Goal: Information Seeking & Learning: Find specific page/section

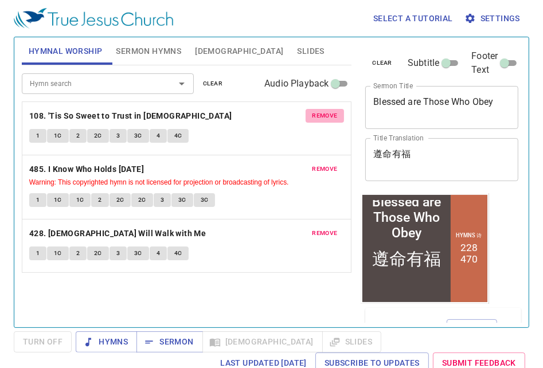
click at [306, 109] on button "remove" at bounding box center [325, 116] width 39 height 14
click at [306, 162] on button "remove" at bounding box center [325, 169] width 39 height 14
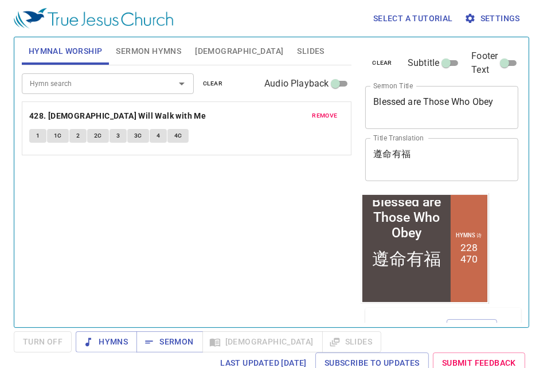
click at [306, 109] on button "remove" at bounding box center [325, 116] width 39 height 14
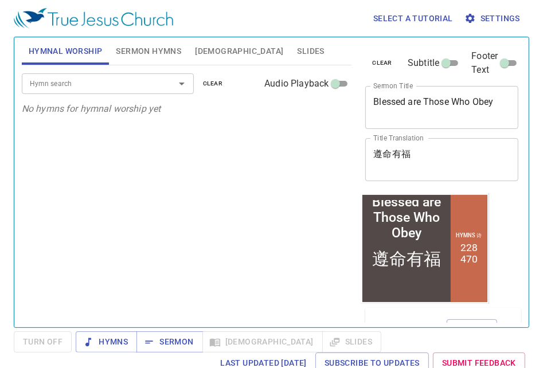
click at [165, 57] on span "Sermon Hymns" at bounding box center [148, 51] width 65 height 14
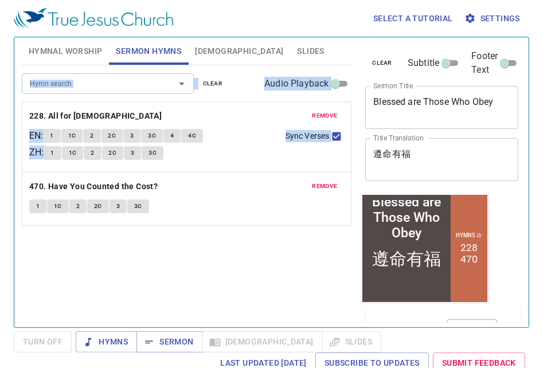
click at [128, 83] on input "Hymn search" at bounding box center [90, 83] width 131 height 13
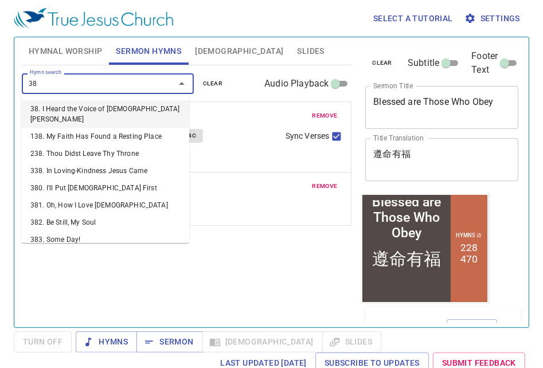
type input "380"
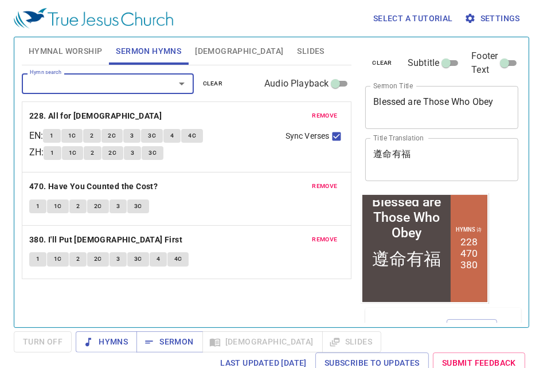
click at [312, 118] on span "remove" at bounding box center [324, 116] width 25 height 10
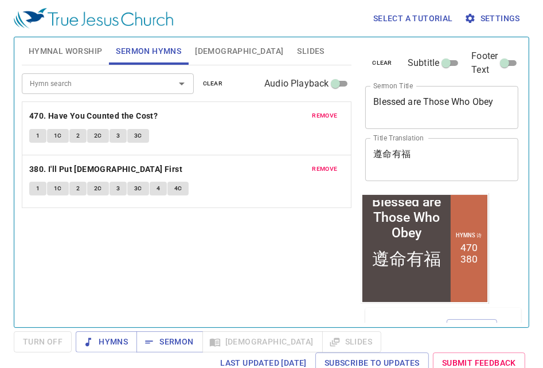
click at [312, 118] on span "remove" at bounding box center [324, 116] width 25 height 10
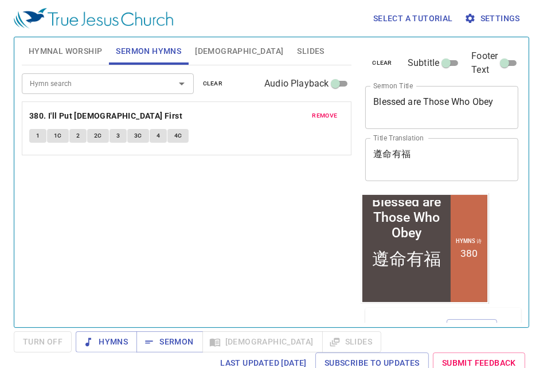
click at [398, 96] on textarea "Blessed are Those Who Obey" at bounding box center [441, 107] width 137 height 22
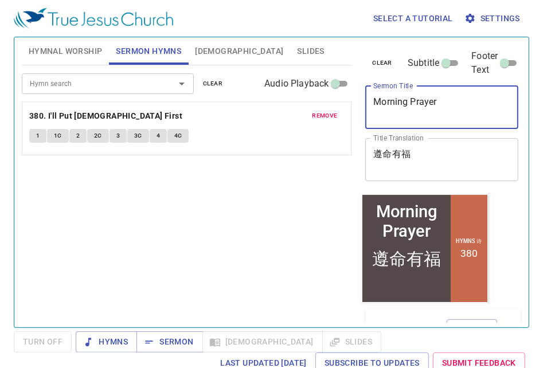
type textarea "Morning Prayer"
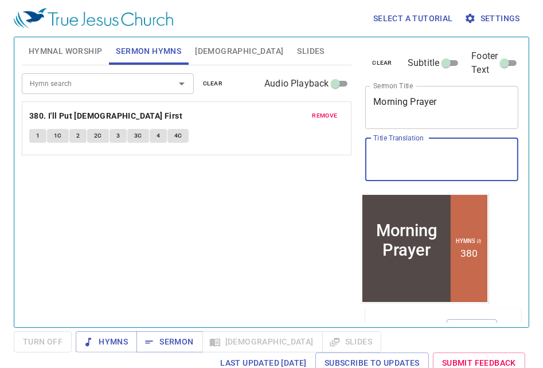
type textarea "z"
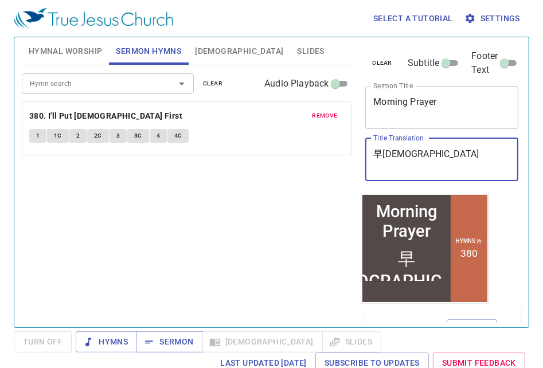
type textarea "早禱"
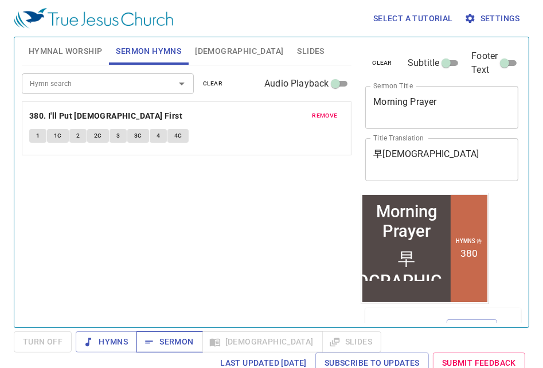
click at [172, 339] on span "Sermon" at bounding box center [170, 342] width 48 height 14
click at [174, 332] on button "Sermon" at bounding box center [169, 341] width 66 height 21
click at [161, 335] on span "Sermon" at bounding box center [170, 342] width 48 height 14
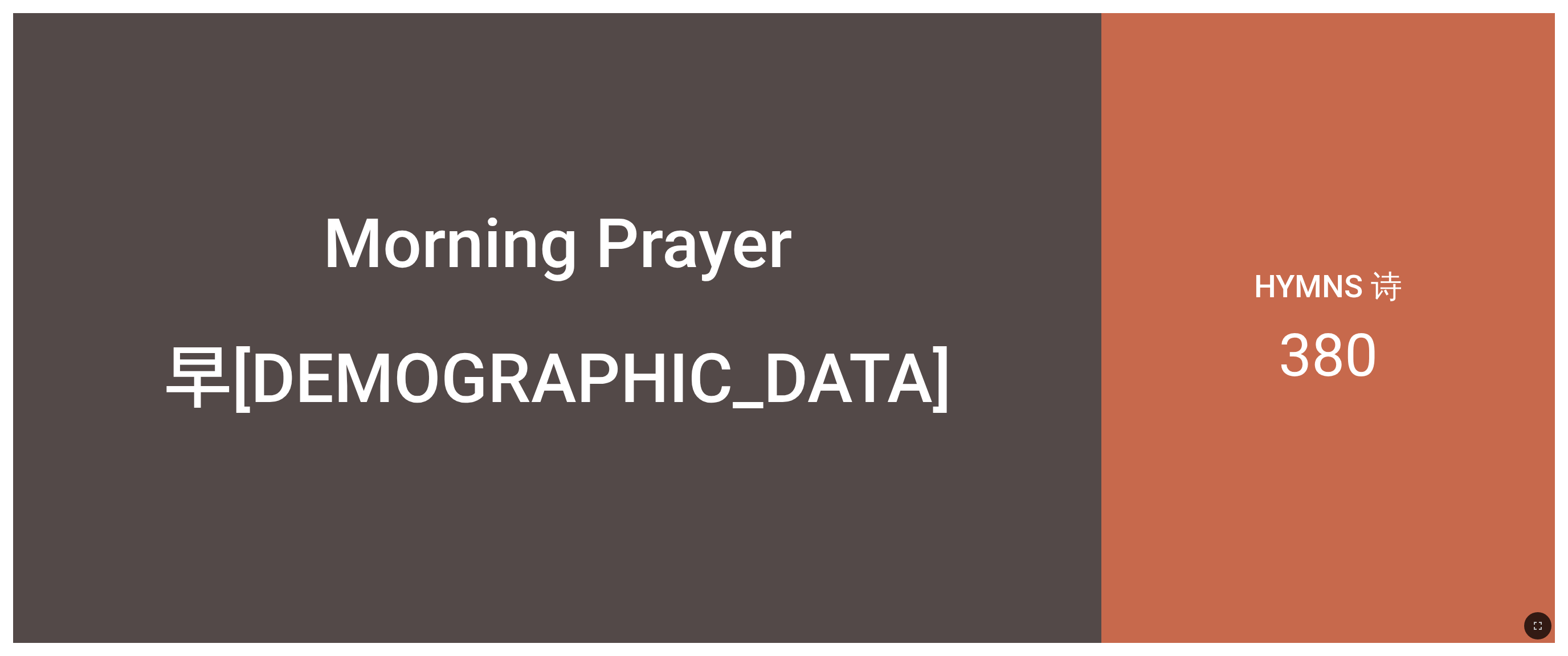
click at [364, 290] on div at bounding box center [556, 580] width 1088 height 126
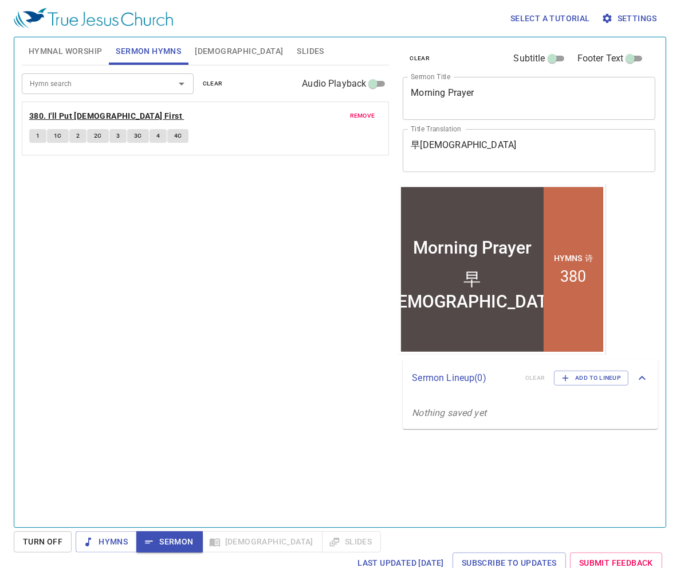
click at [70, 110] on b "380. I'll Put [DEMOGRAPHIC_DATA] First" at bounding box center [105, 116] width 153 height 14
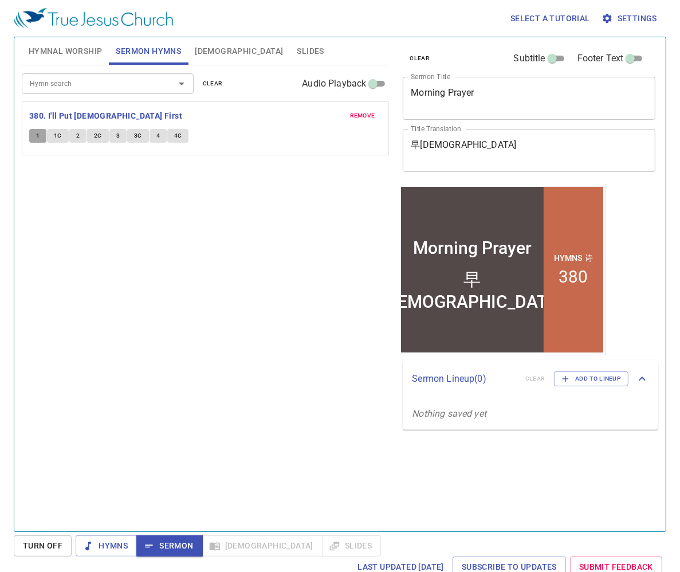
click at [37, 138] on span "1" at bounding box center [37, 136] width 3 height 10
click at [258, 243] on div "Hymn search Hymn search clear Audio Playback remove 380. I'll Put Jesus First 1…" at bounding box center [206, 293] width 368 height 456
click at [62, 135] on button "1C" at bounding box center [58, 136] width 22 height 14
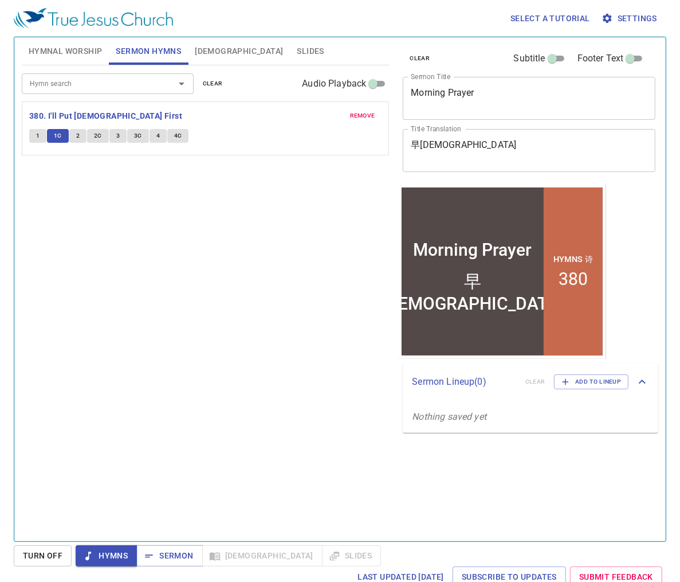
click at [175, 303] on div "Hymn search Hymn search clear Audio Playback remove 380. I'll Put Jesus First 1…" at bounding box center [206, 298] width 368 height 466
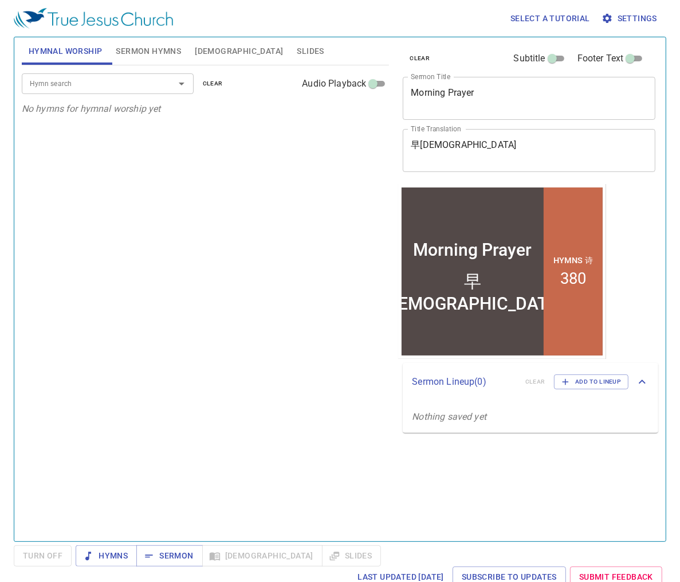
click at [140, 50] on span "Sermon Hymns" at bounding box center [148, 51] width 65 height 14
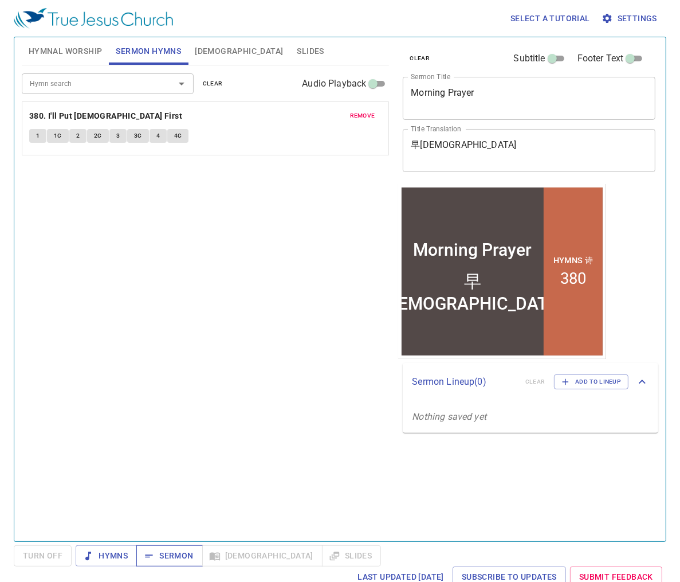
click at [177, 558] on span "Sermon" at bounding box center [170, 556] width 48 height 14
click at [195, 49] on span "[DEMOGRAPHIC_DATA]" at bounding box center [239, 51] width 88 height 14
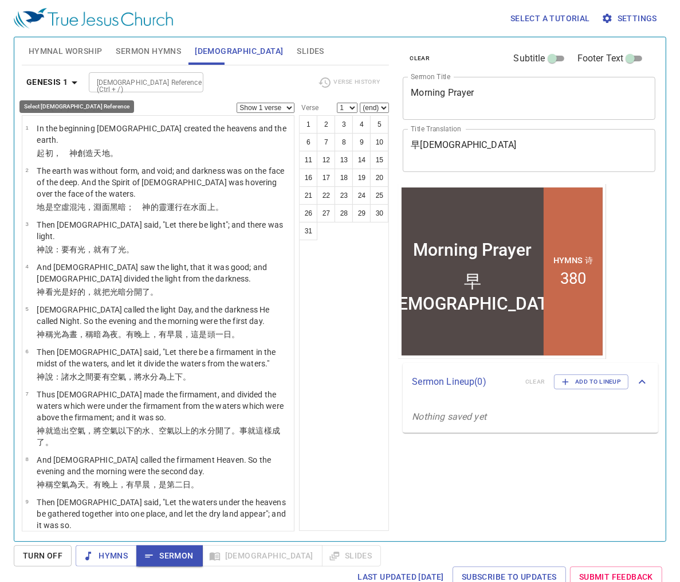
click at [58, 75] on b "Genesis 1" at bounding box center [47, 82] width 42 height 14
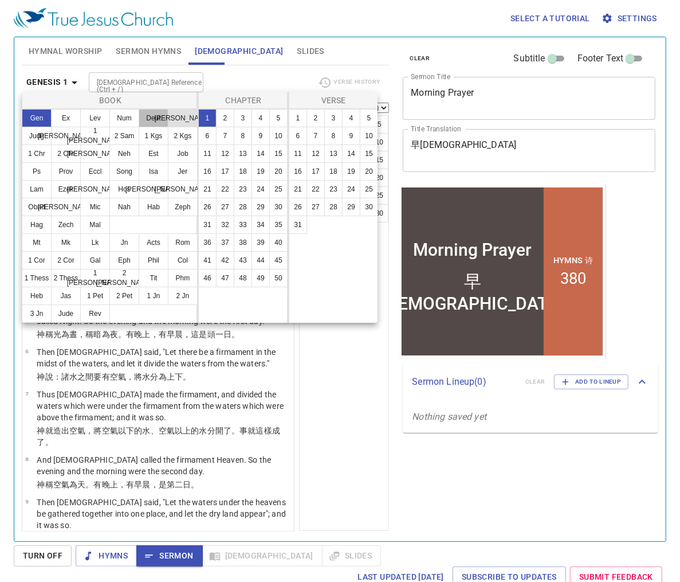
drag, startPoint x: 159, startPoint y: 120, endPoint x: 169, endPoint y: 120, distance: 9.7
click at [159, 120] on button "Deut" at bounding box center [154, 118] width 30 height 18
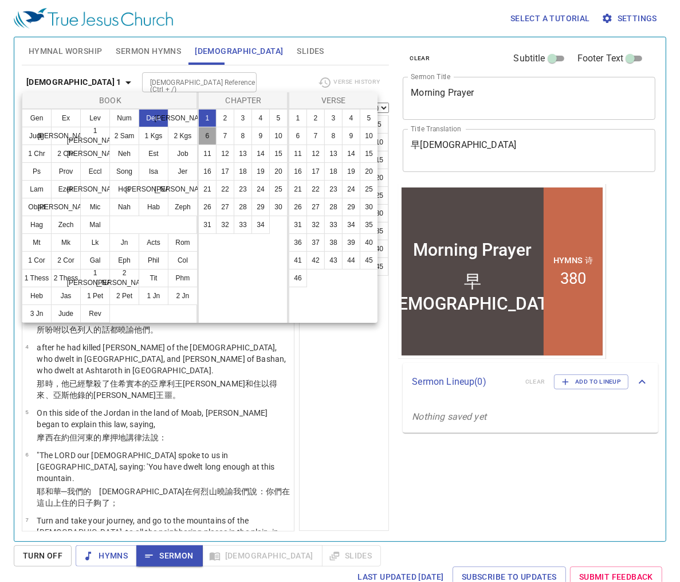
click at [213, 138] on button "6" at bounding box center [207, 136] width 18 height 18
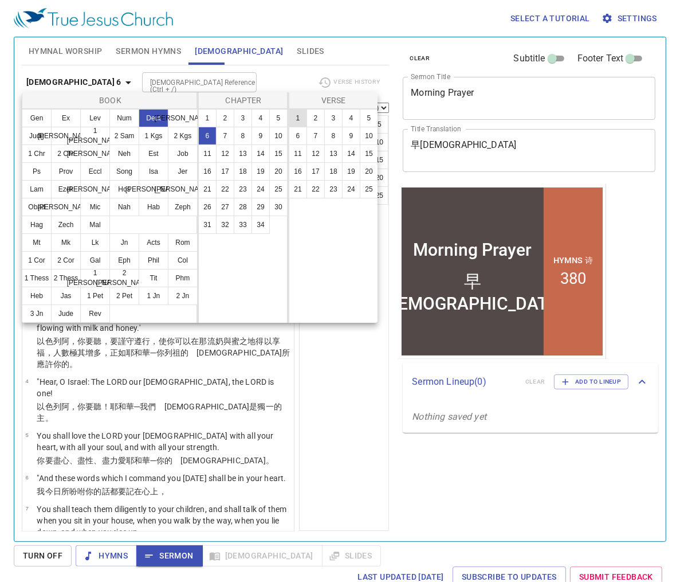
click at [294, 120] on button "1" at bounding box center [298, 118] width 18 height 18
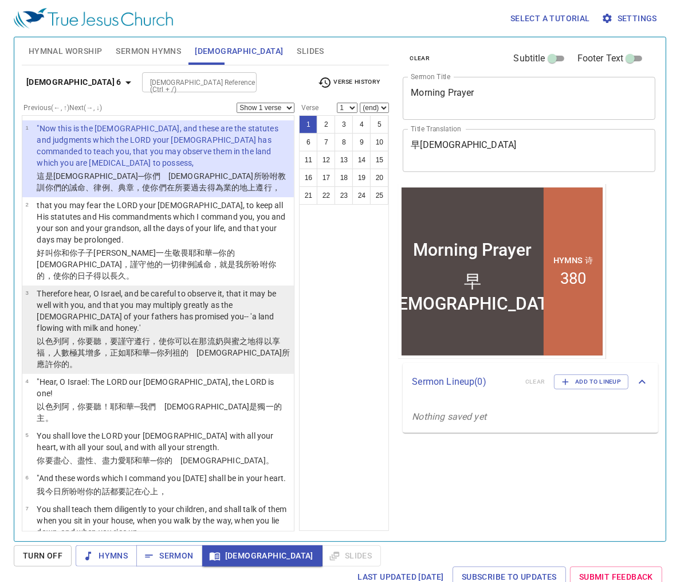
click at [159, 308] on p "Therefore hear, O Israel, and be careful to observe it, that it may be well wit…" at bounding box center [164, 311] width 254 height 46
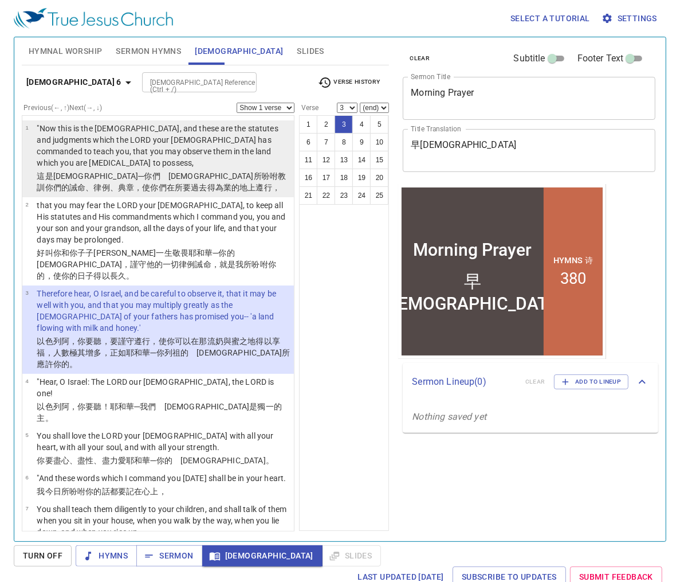
click at [206, 151] on p ""Now this is the commandment, and these are the statutes and judgments which th…" at bounding box center [164, 146] width 254 height 46
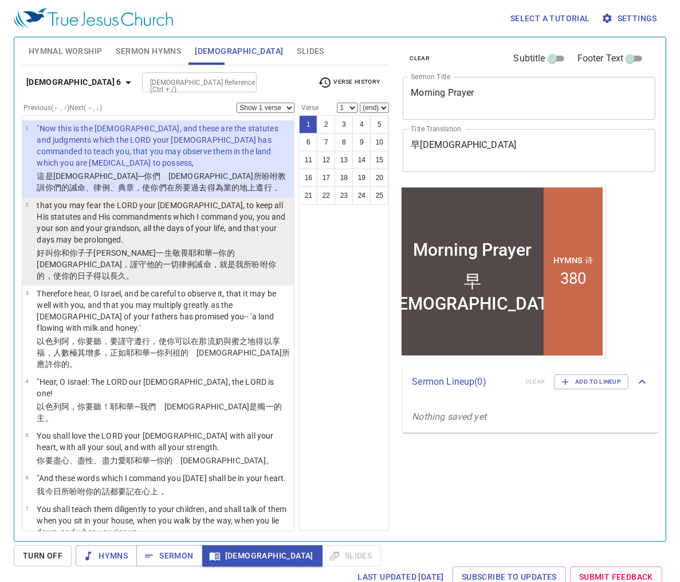
click at [166, 234] on p "that you may fear the LORD your God, to keep all His statutes and His commandme…" at bounding box center [164, 222] width 254 height 46
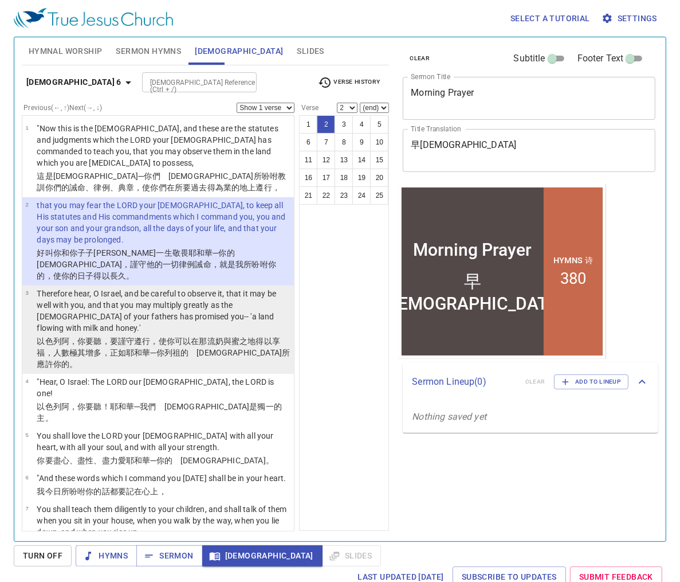
click at [157, 303] on p "Therefore hear, O Israel, and be careful to observe it, that it may be well wit…" at bounding box center [164, 311] width 254 height 46
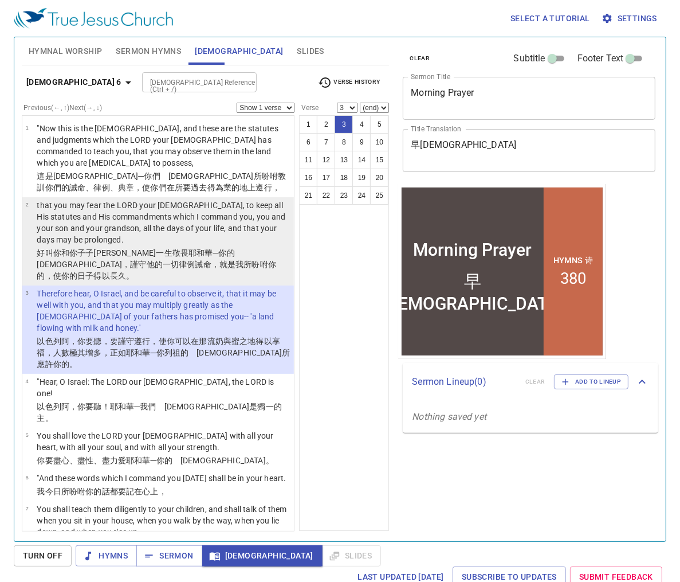
click at [236, 243] on p "that you may fear the LORD your God, to keep all His statutes and His commandme…" at bounding box center [164, 222] width 254 height 46
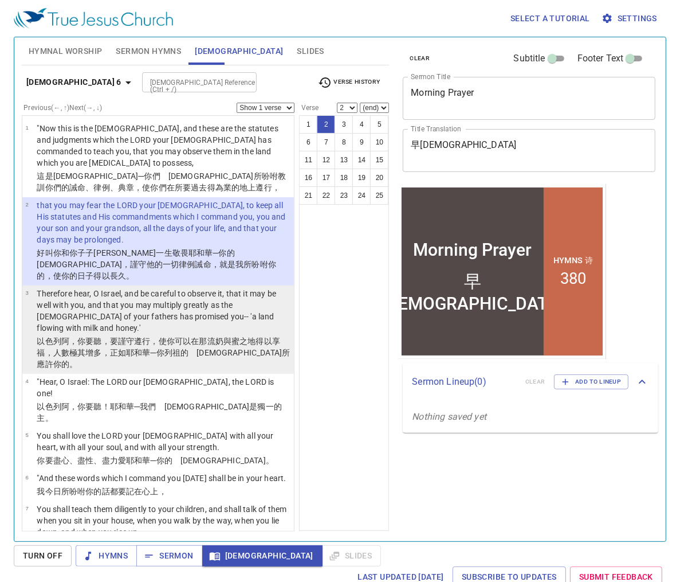
click at [195, 302] on p "Therefore hear, O Israel, and be careful to observe it, that it may be well wit…" at bounding box center [164, 311] width 254 height 46
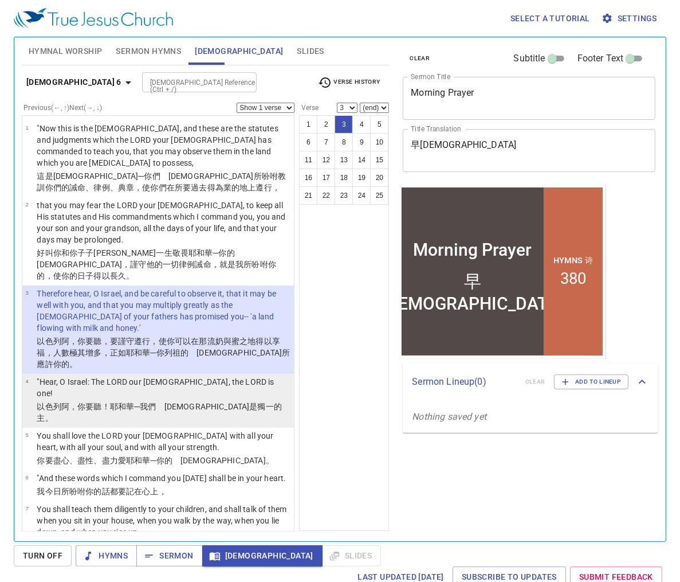
click at [183, 401] on td "以色列 阿，你要聽 ！耶和華 ─我們　神 是獨一 的主 。" at bounding box center [164, 413] width 254 height 25
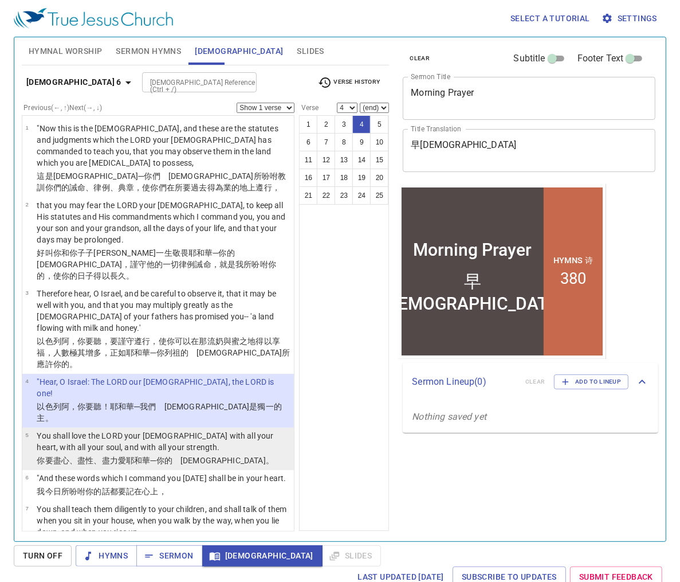
click at [169, 430] on p "You shall love the LORD your God with all your heart, with all your soul, and w…" at bounding box center [164, 441] width 254 height 23
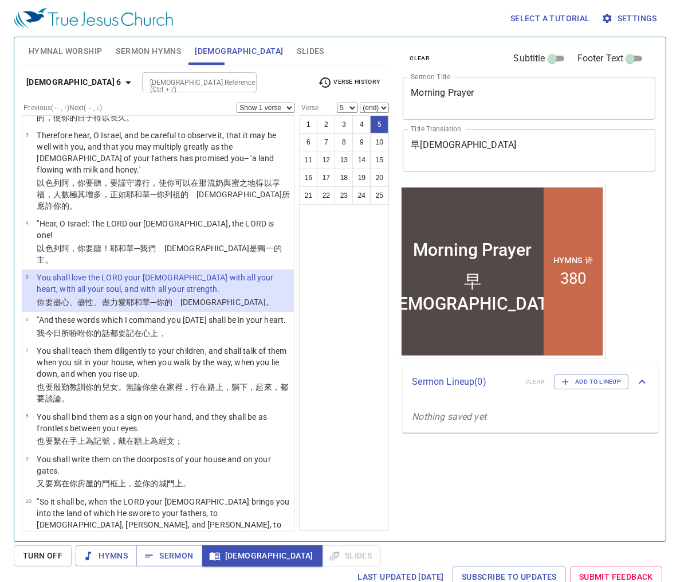
scroll to position [170, 0]
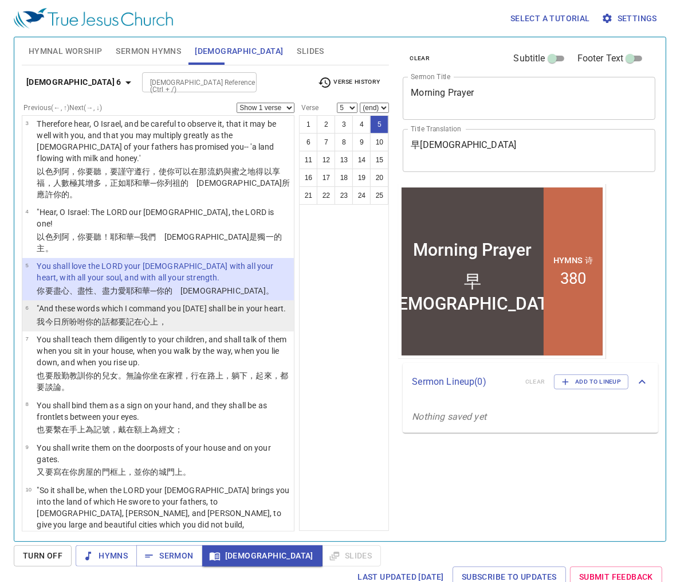
click at [192, 316] on p "我今日 所吩咐 你的話 都要記在心 上，" at bounding box center [161, 321] width 249 height 11
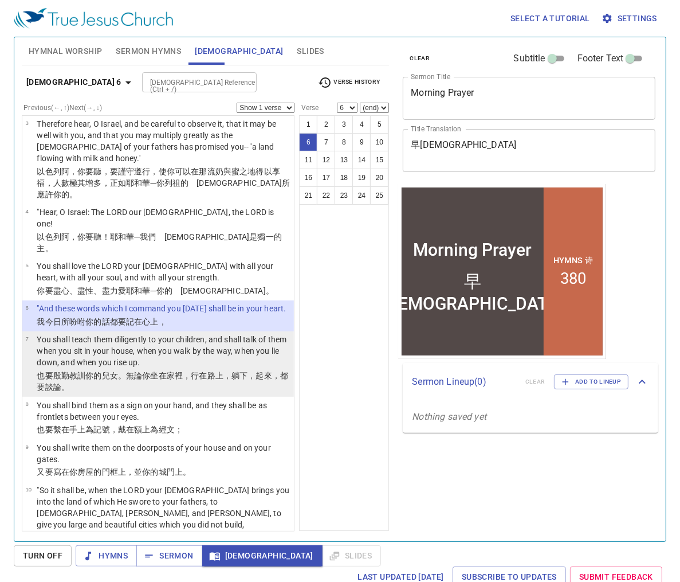
click at [236, 370] on p "也要殷勤教訓 你的兒女 。無論你坐 在家 裡，行 在路 上，躺下 ，起來 ，都要談論 。" at bounding box center [164, 381] width 254 height 23
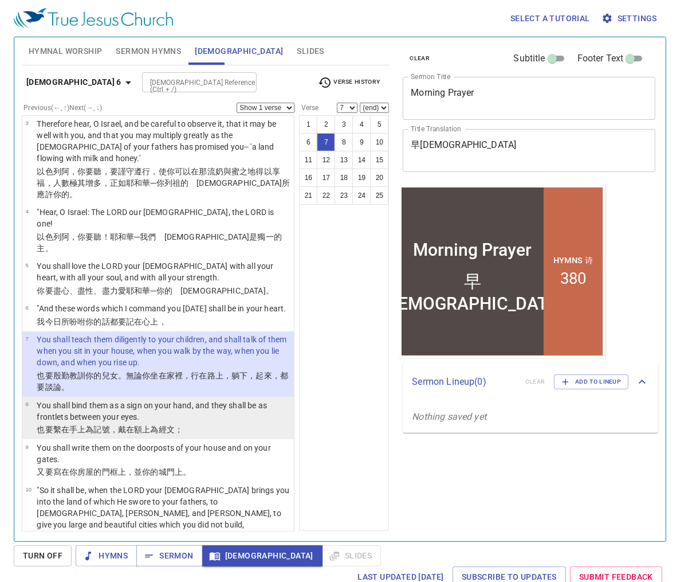
click at [158, 424] on p "也要繫 在手 上為記號 ，戴在額上為經文 ；" at bounding box center [164, 429] width 254 height 11
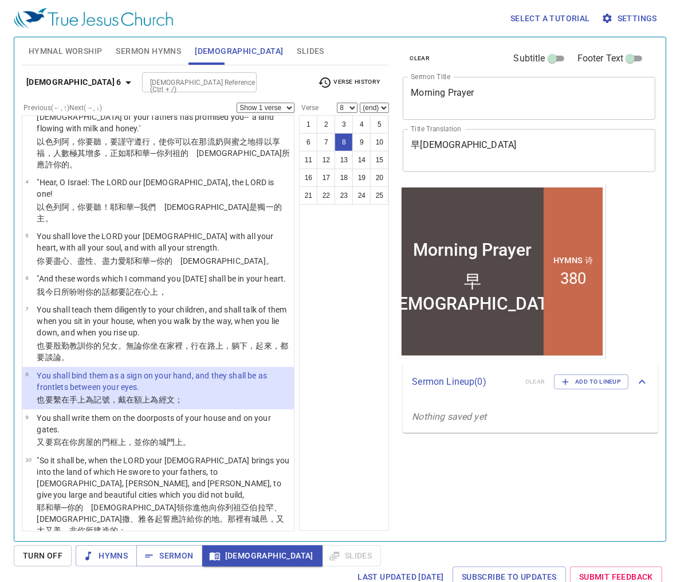
scroll to position [202, 0]
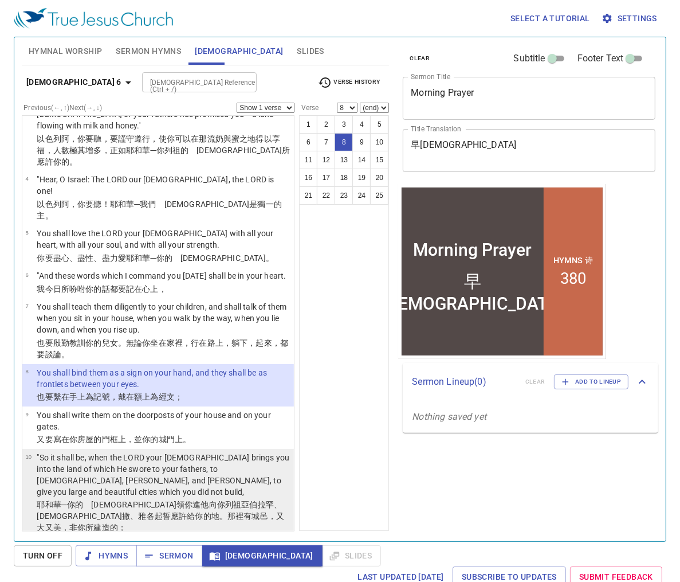
click at [187, 449] on li "10 "So it shall be, when the LORD your God brings you into the land of which He…" at bounding box center [158, 493] width 272 height 88
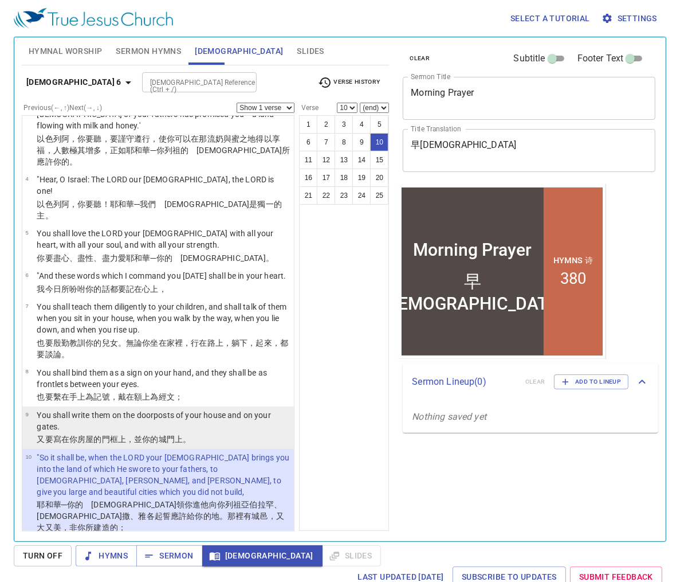
click at [189, 435] on wh8179 "上。" at bounding box center [183, 439] width 16 height 9
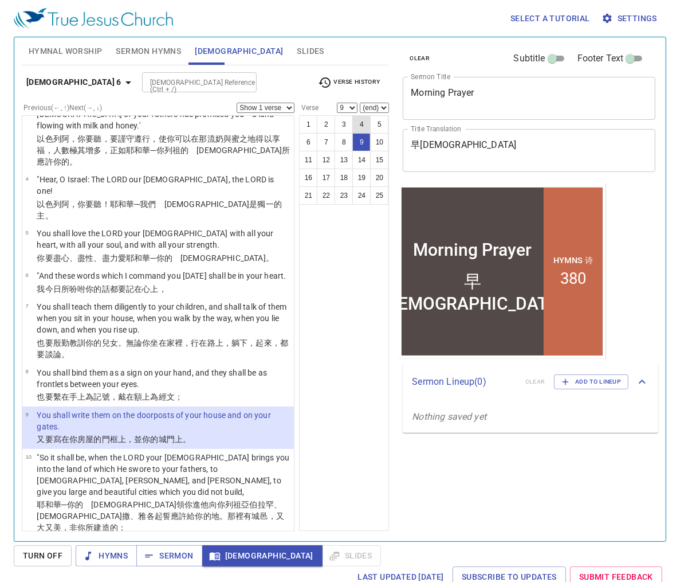
click at [358, 122] on button "4" at bounding box center [362, 124] width 18 height 18
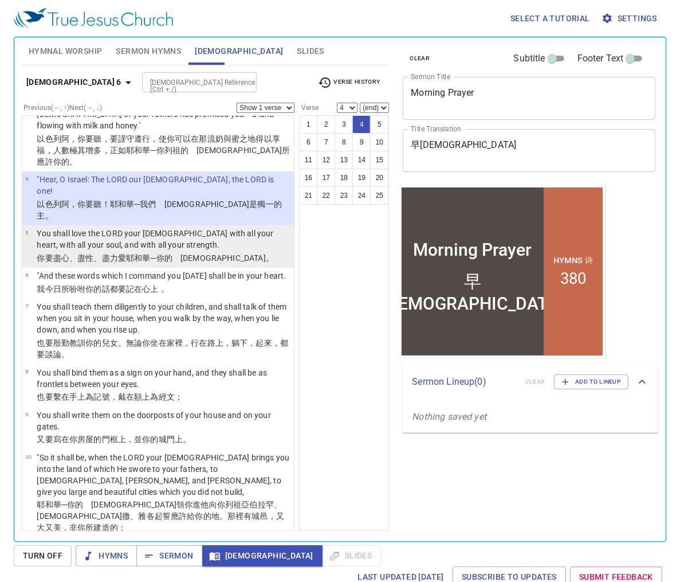
click at [117, 228] on p "You shall love the LORD your God with all your heart, with all your soul, and w…" at bounding box center [164, 239] width 254 height 23
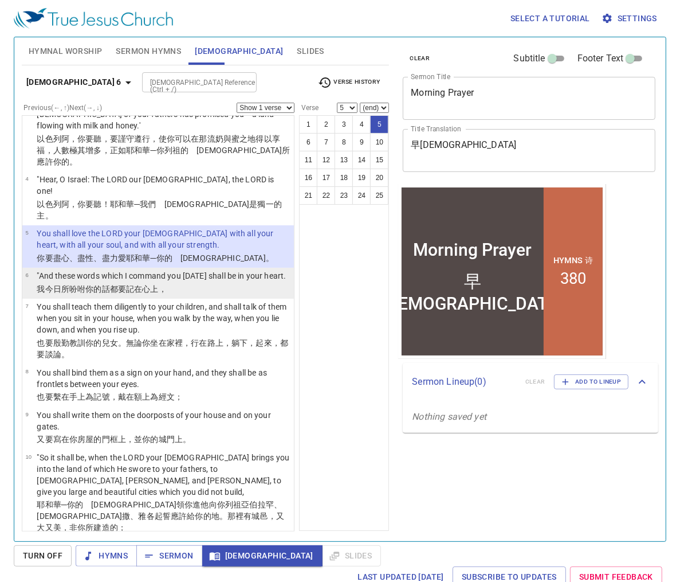
click at [165, 284] on wh3824 "上，" at bounding box center [159, 288] width 16 height 9
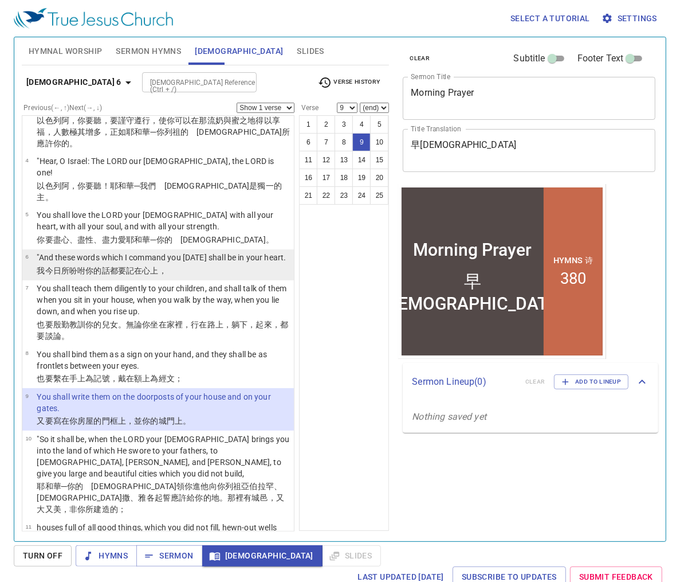
scroll to position [239, 0]
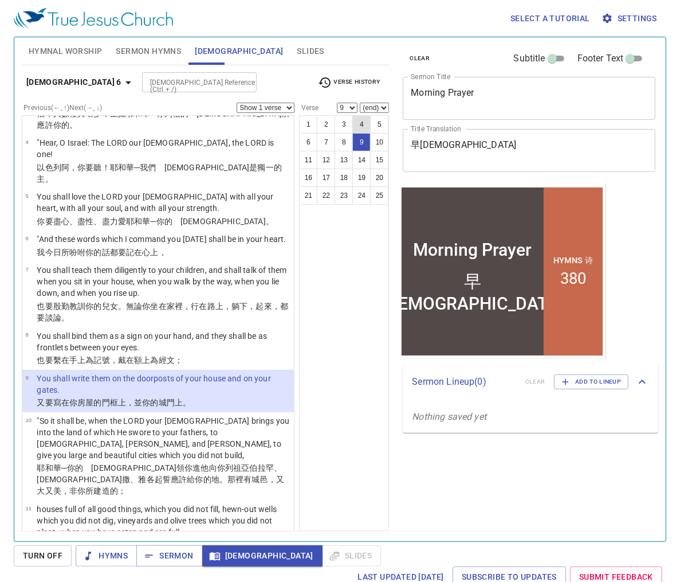
click at [355, 119] on button "4" at bounding box center [362, 124] width 18 height 18
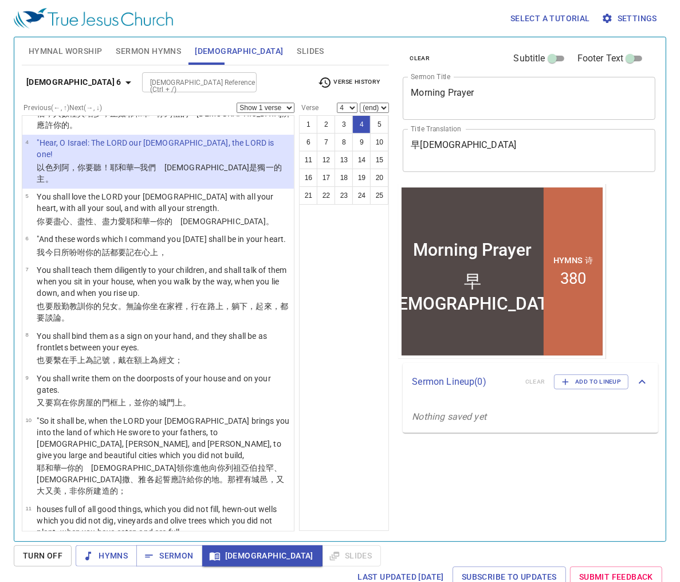
scroll to position [31, 0]
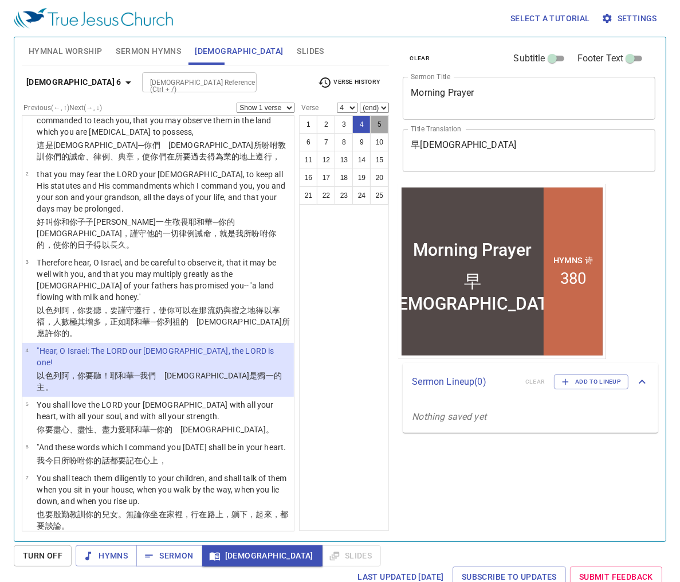
click at [376, 126] on button "5" at bounding box center [379, 124] width 18 height 18
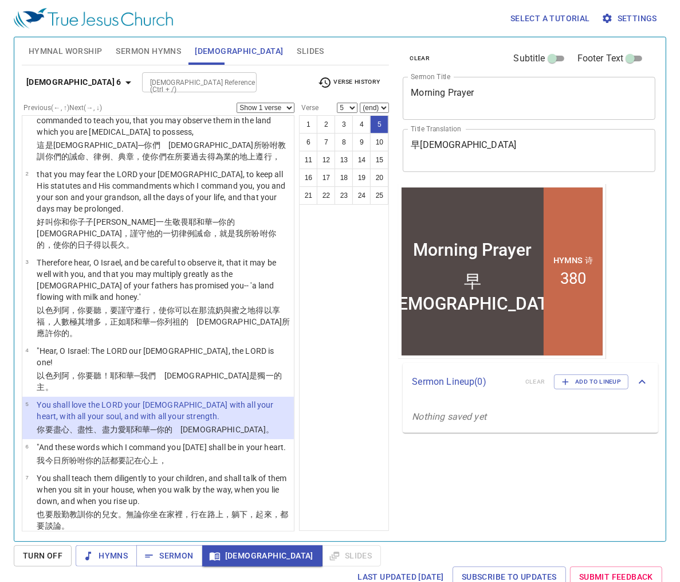
scroll to position [0, 0]
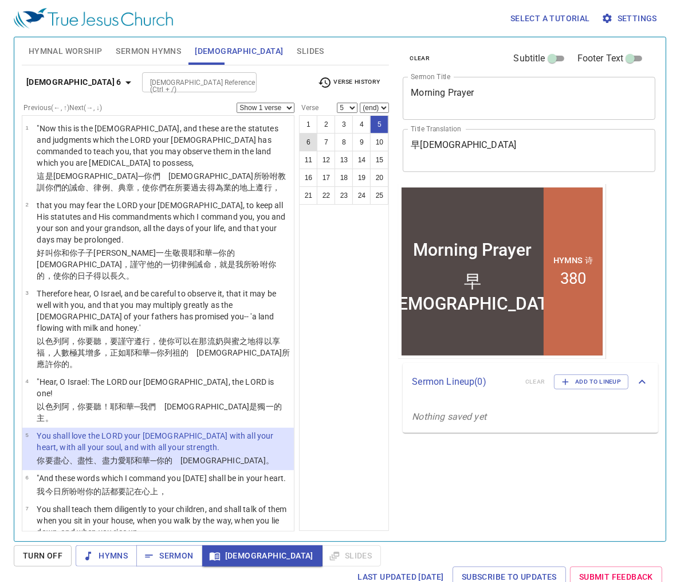
click at [309, 142] on button "6" at bounding box center [308, 142] width 18 height 18
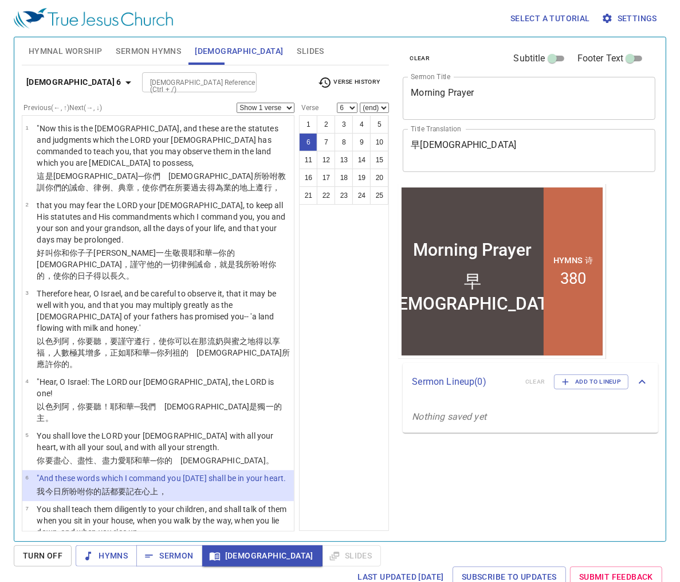
click at [146, 55] on span "Sermon Hymns" at bounding box center [148, 51] width 65 height 14
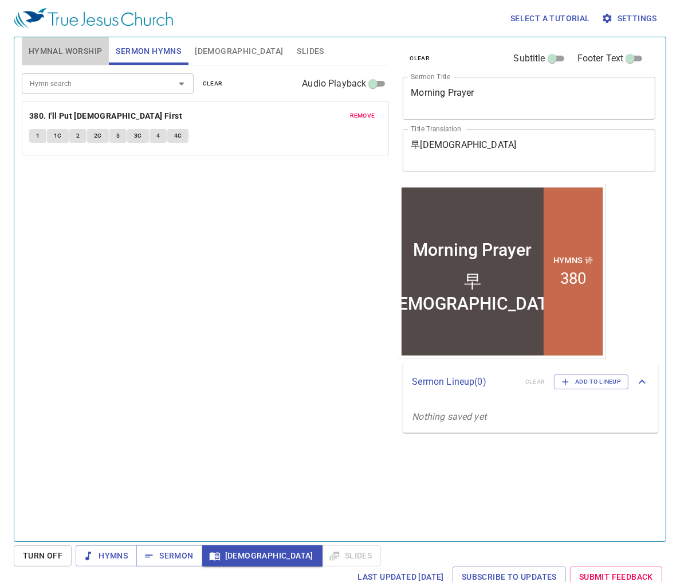
click at [78, 54] on span "Hymnal Worship" at bounding box center [66, 51] width 74 height 14
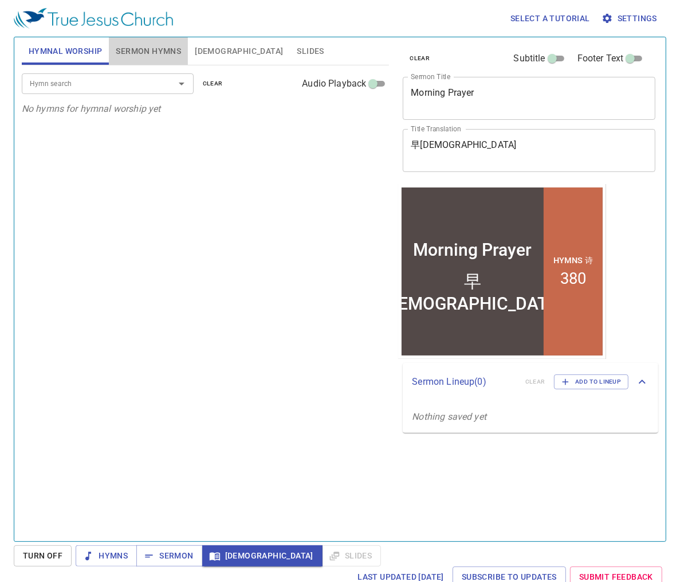
click at [142, 53] on span "Sermon Hymns" at bounding box center [148, 51] width 65 height 14
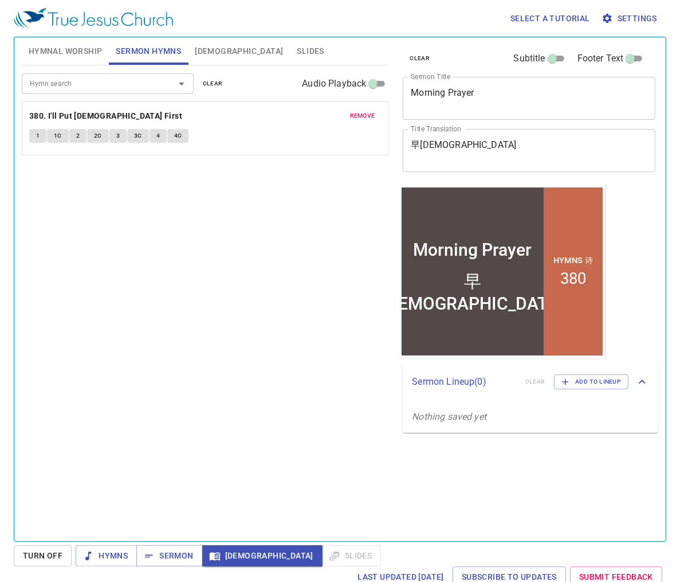
click at [206, 53] on span "[DEMOGRAPHIC_DATA]" at bounding box center [239, 51] width 88 height 14
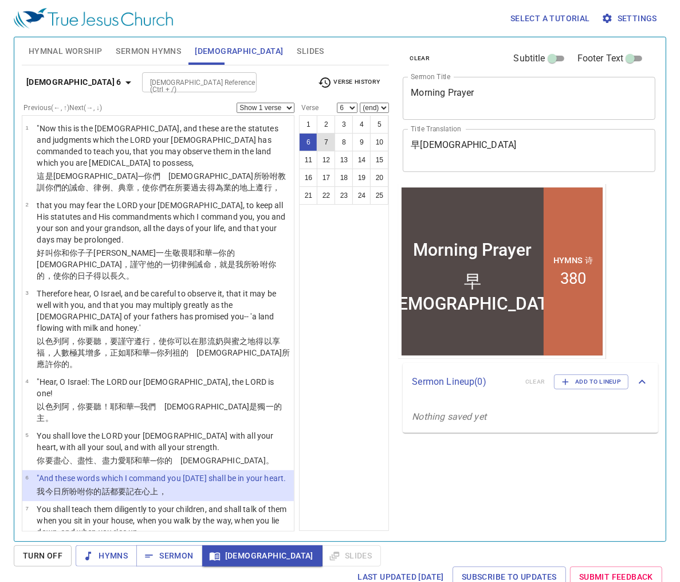
click at [331, 143] on button "7" at bounding box center [326, 142] width 18 height 18
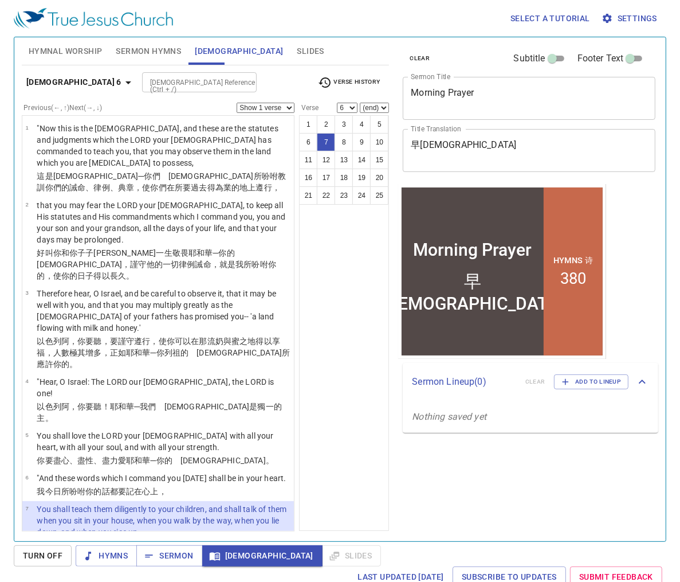
select select "7"
drag, startPoint x: 75, startPoint y: 52, endPoint x: 155, endPoint y: 69, distance: 82.8
click at [75, 51] on span "Hymnal Worship" at bounding box center [66, 51] width 74 height 14
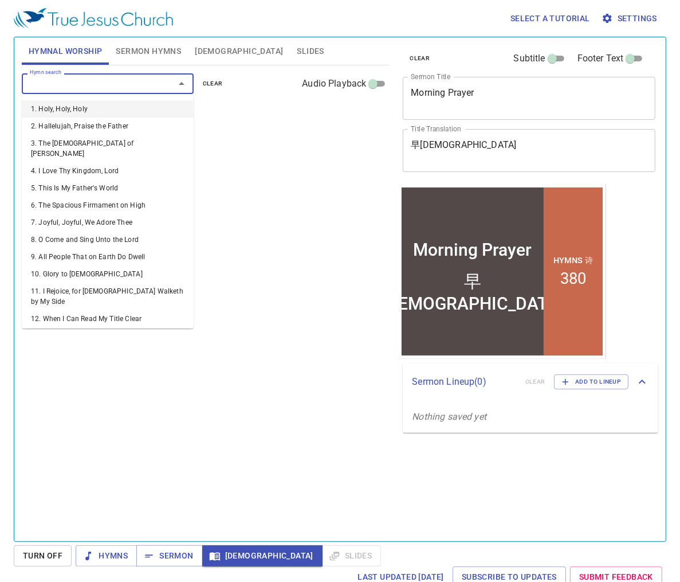
click at [156, 83] on input "Hymn search" at bounding box center [90, 83] width 131 height 13
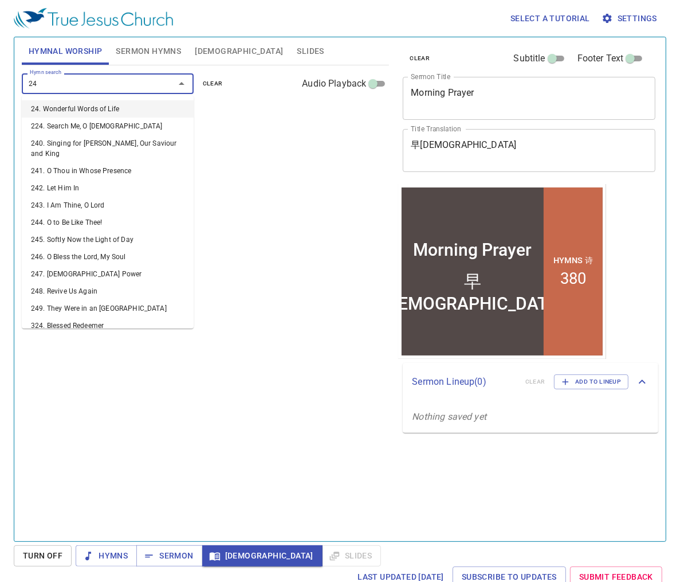
type input "244"
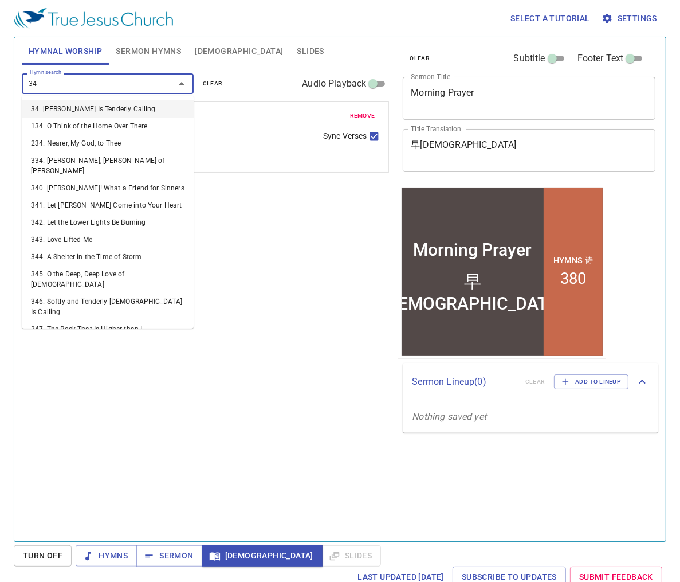
type input "349"
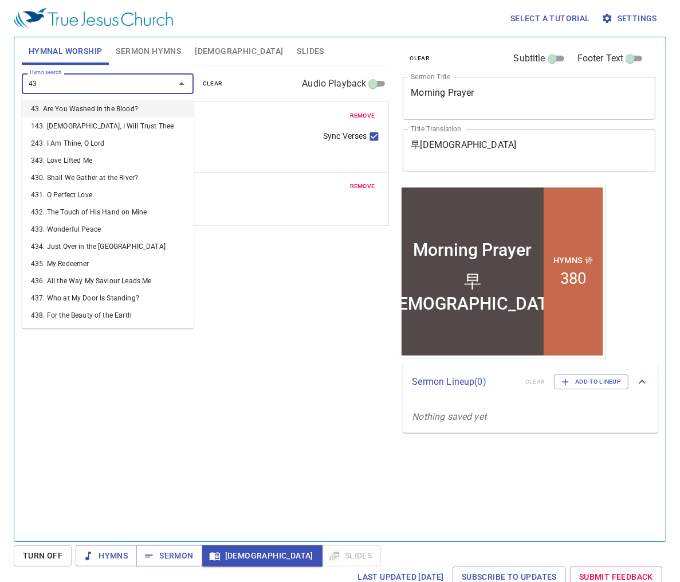
type input "436"
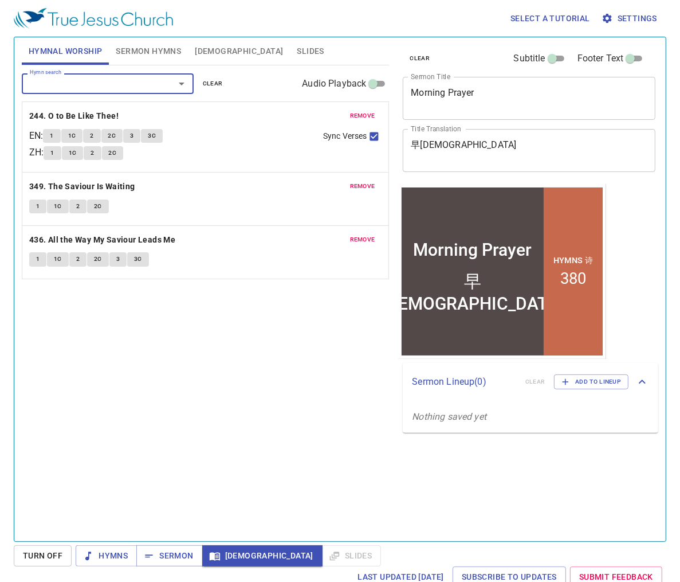
click at [151, 57] on span "Sermon Hymns" at bounding box center [148, 51] width 65 height 14
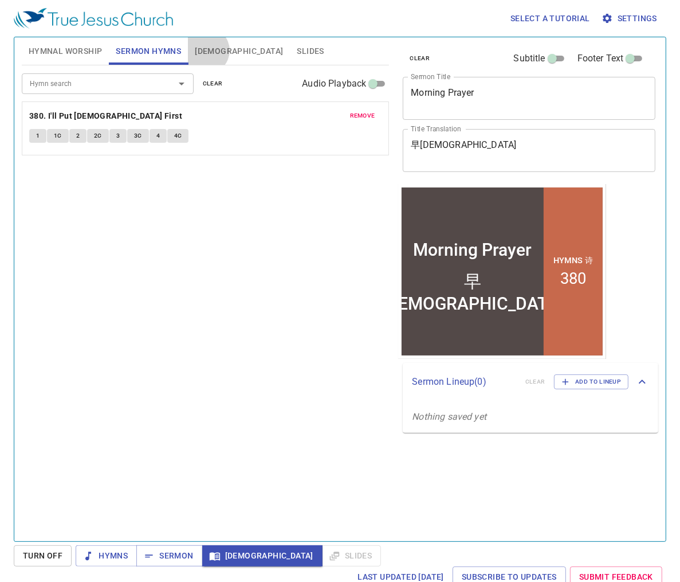
click at [206, 50] on span "[DEMOGRAPHIC_DATA]" at bounding box center [239, 51] width 88 height 14
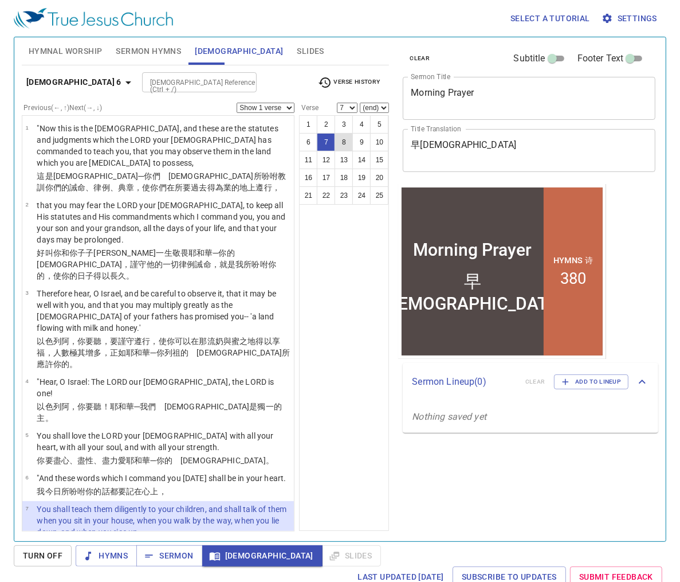
click at [345, 142] on button "8" at bounding box center [344, 142] width 18 height 18
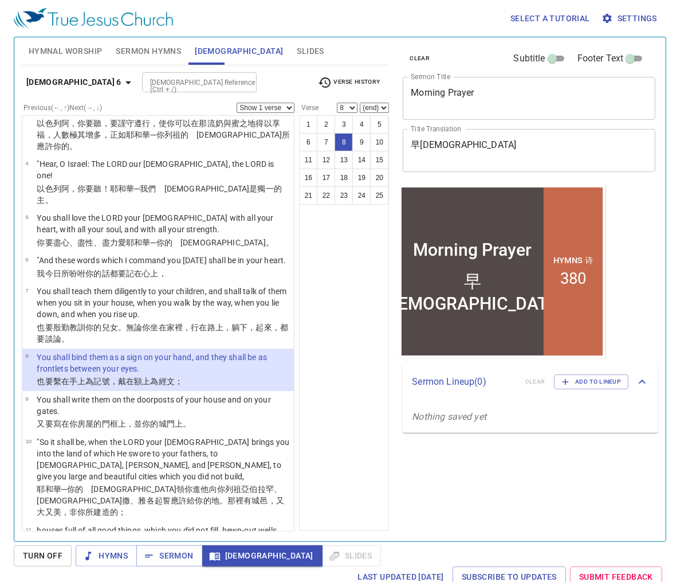
click at [74, 85] on b "Deuteronomy 6" at bounding box center [73, 82] width 95 height 14
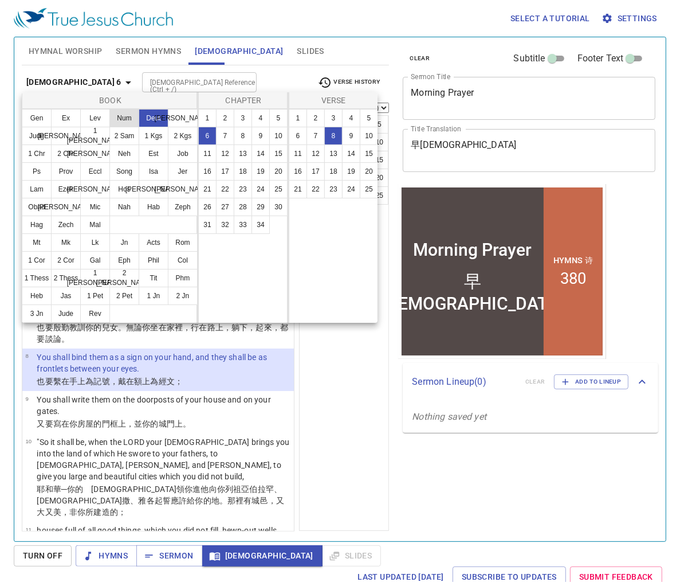
click at [123, 124] on button "Num" at bounding box center [124, 118] width 30 height 18
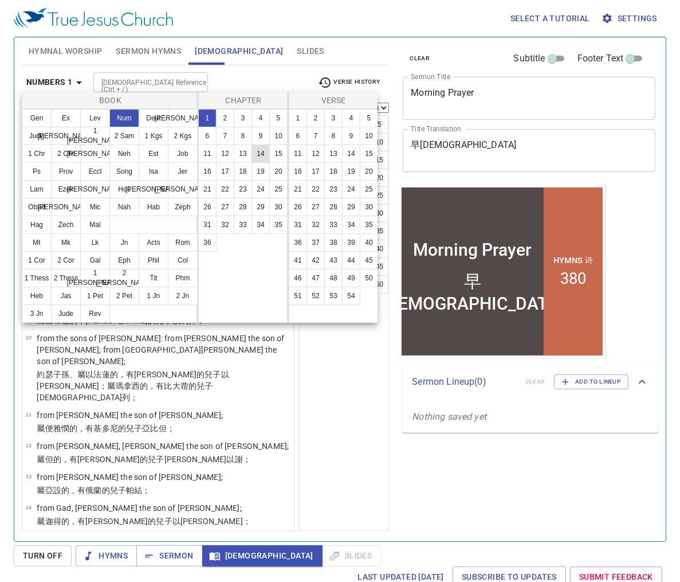
scroll to position [0, 0]
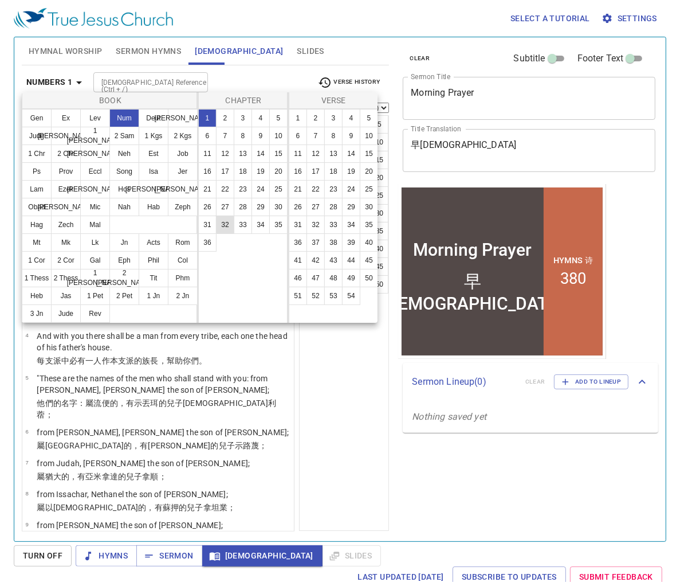
click at [220, 223] on button "32" at bounding box center [225, 225] width 18 height 18
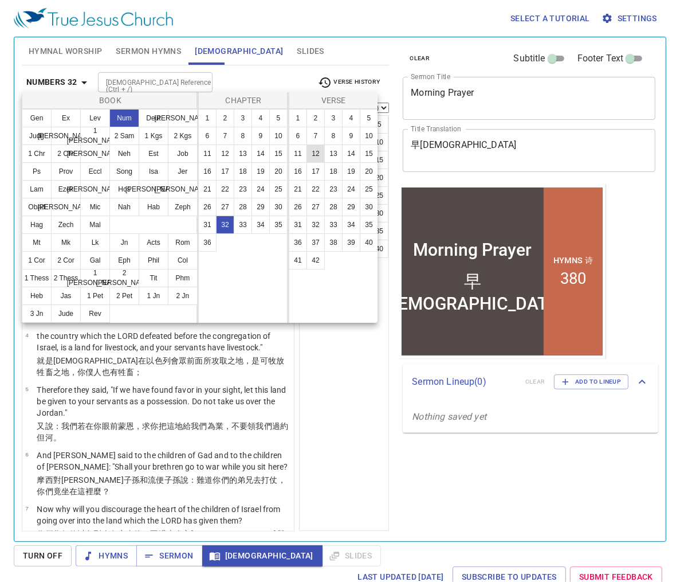
click at [316, 157] on button "12" at bounding box center [316, 153] width 18 height 18
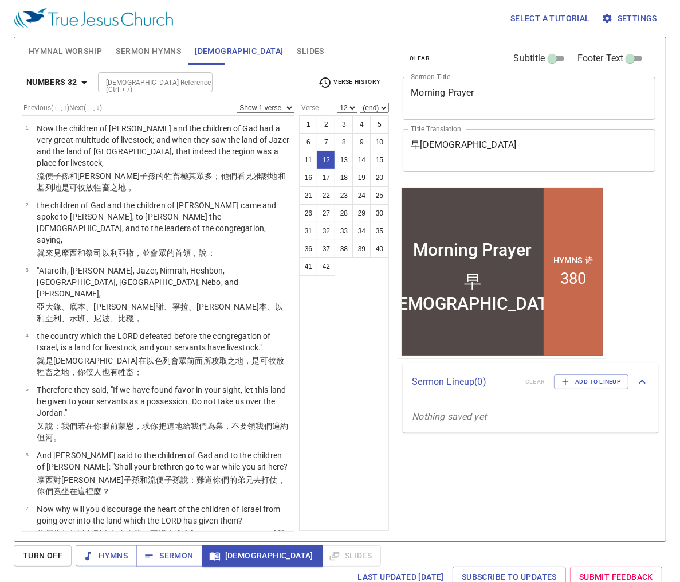
scroll to position [463, 0]
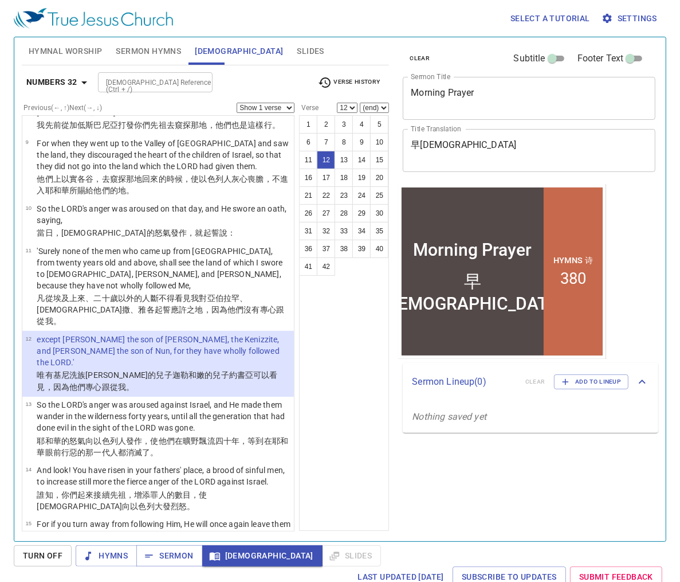
click at [344, 83] on span "Verse History" at bounding box center [349, 83] width 62 height 14
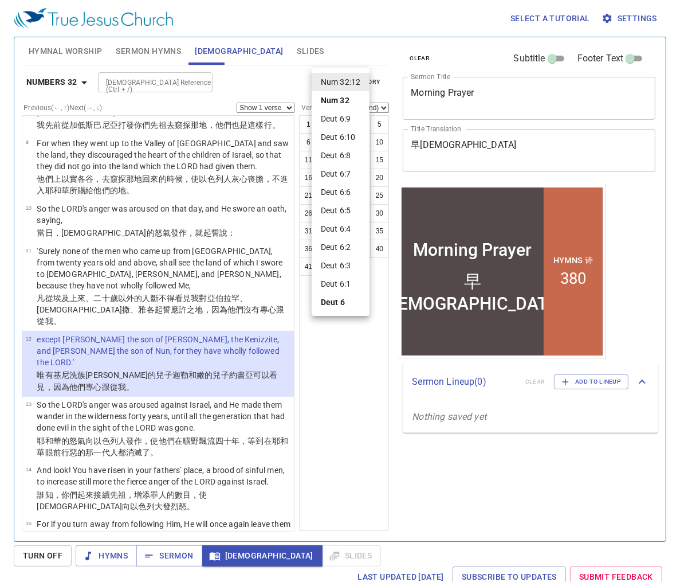
click at [81, 85] on div at bounding box center [340, 291] width 680 height 582
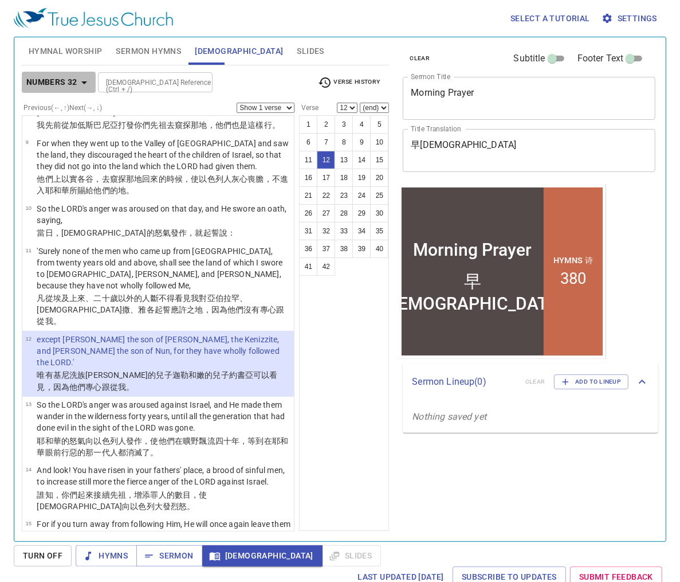
click at [82, 83] on icon "button" at bounding box center [84, 83] width 14 height 14
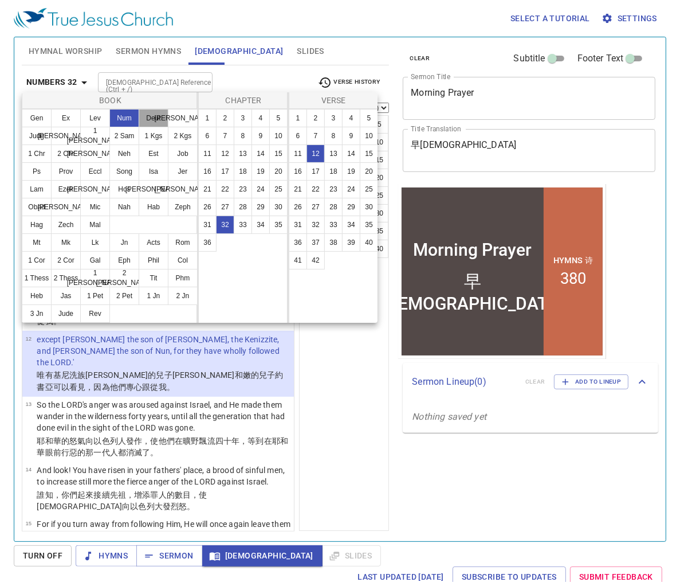
click at [147, 120] on button "Deut" at bounding box center [154, 118] width 30 height 18
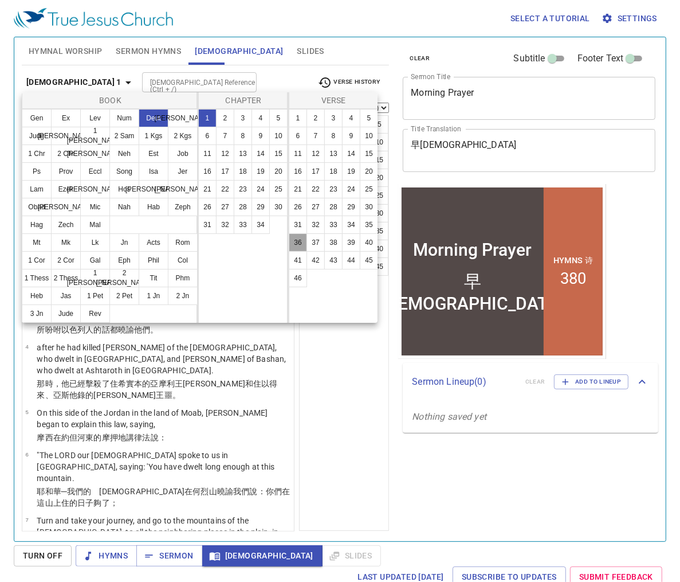
click at [302, 243] on button "36" at bounding box center [298, 242] width 18 height 18
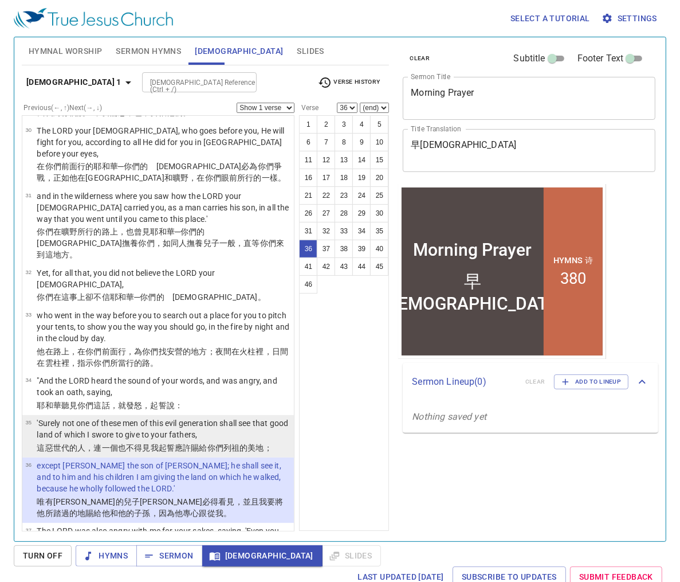
scroll to position [1900, 0]
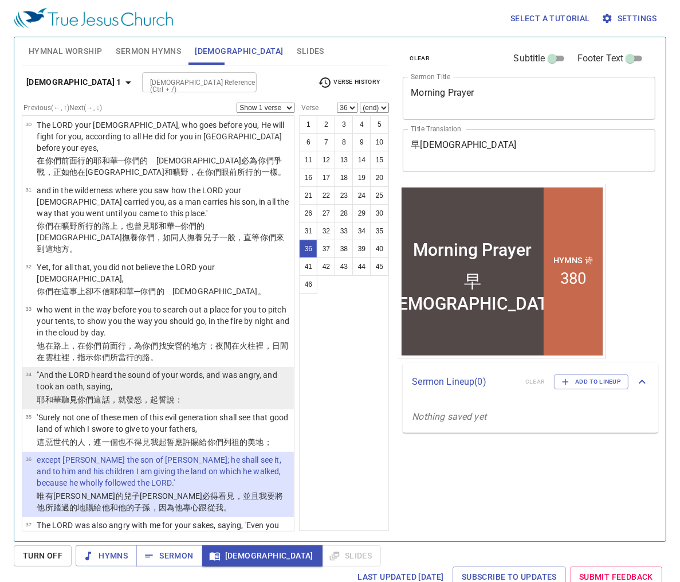
click at [80, 395] on wh8085 "你們這話 ，就發怒 ，起誓 說 ：" at bounding box center [129, 399] width 105 height 9
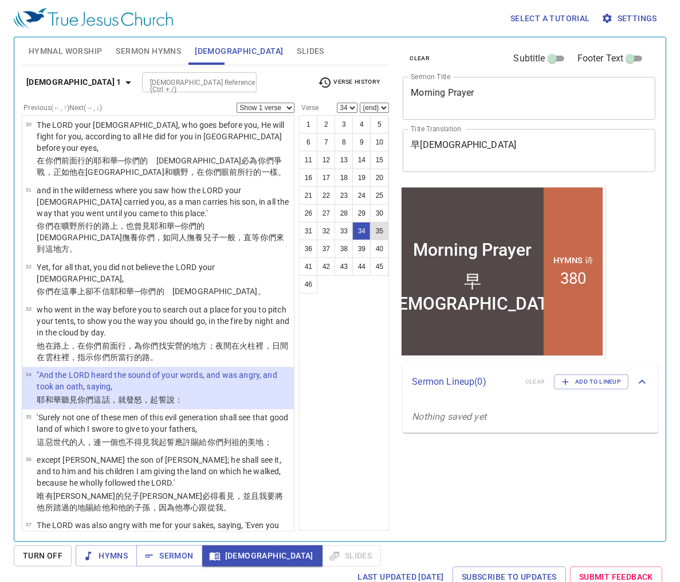
click at [379, 225] on button "35" at bounding box center [379, 231] width 18 height 18
select select "35"
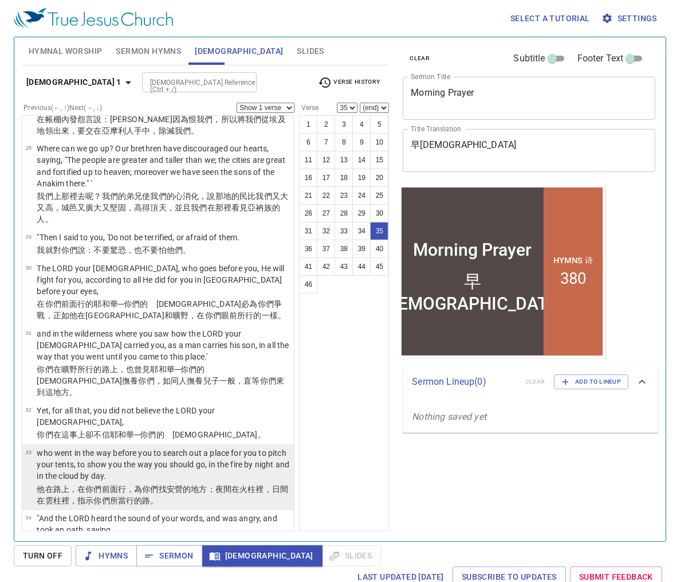
scroll to position [1762, 0]
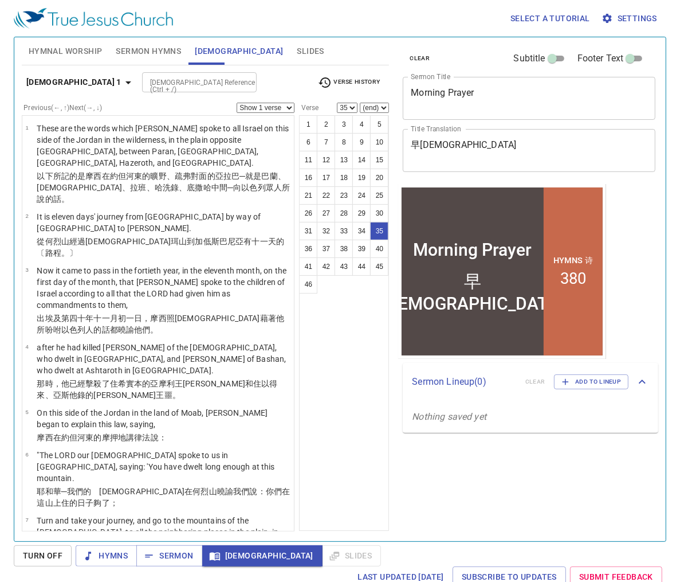
scroll to position [1762, 0]
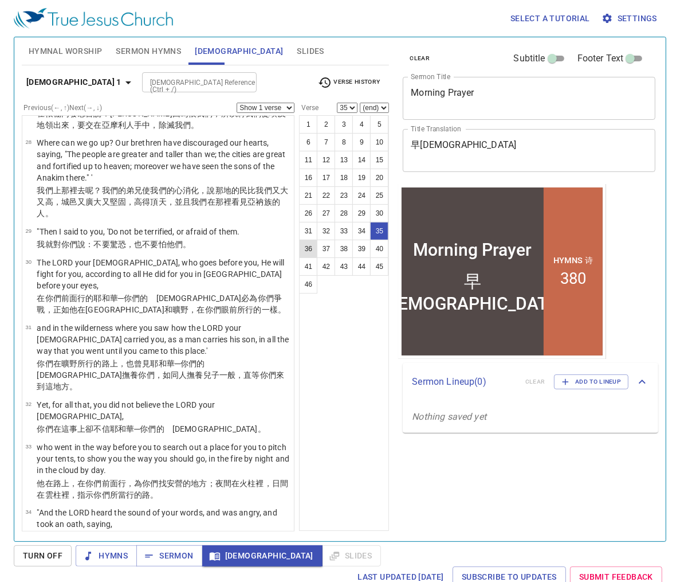
click at [306, 245] on button "36" at bounding box center [308, 249] width 18 height 18
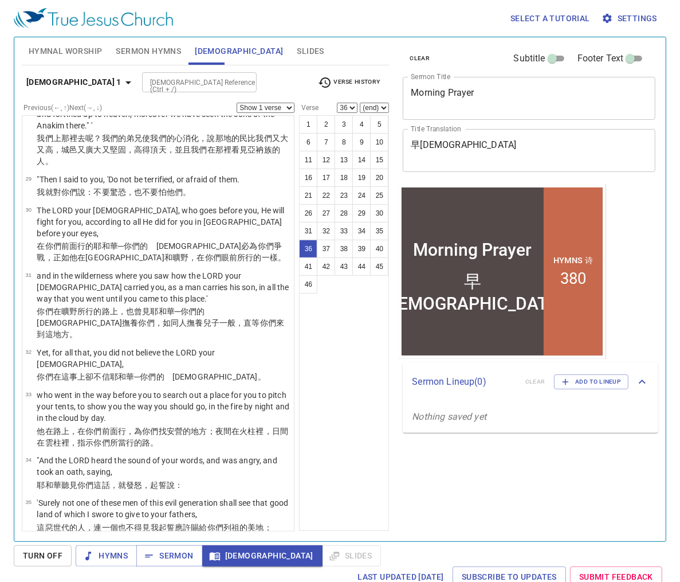
scroll to position [1854, 0]
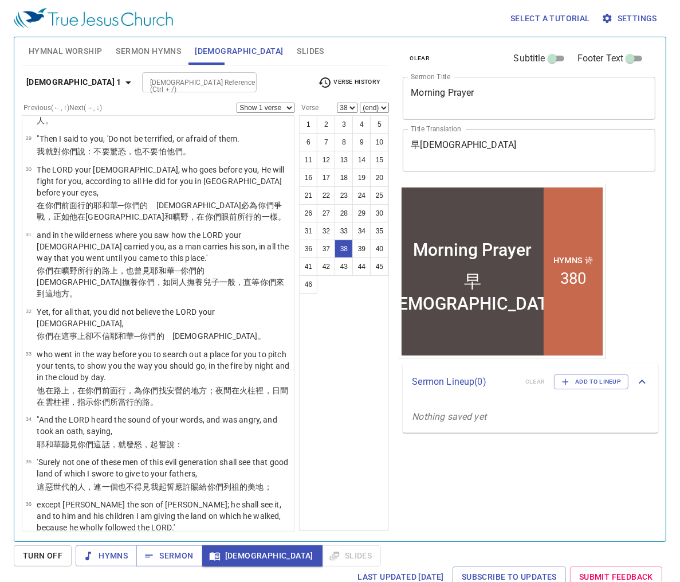
scroll to position [1861, 0]
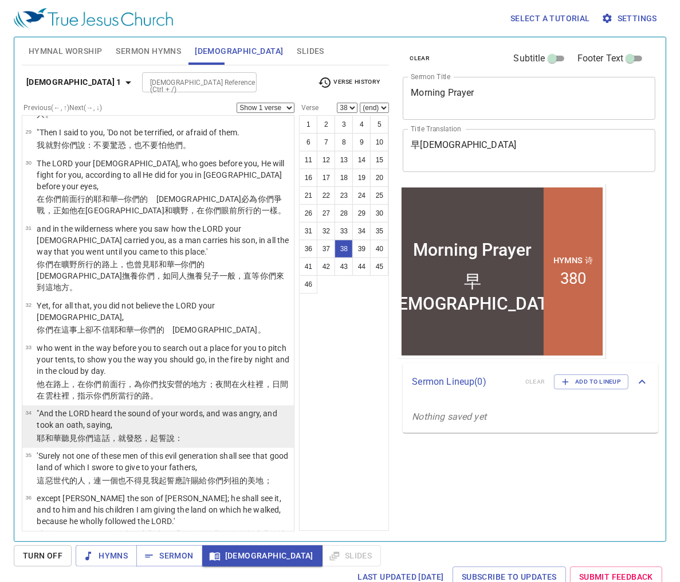
click at [147, 432] on td "耶和華 聽見 你們這話 ，就發怒 ，起誓 說 ：" at bounding box center [164, 438] width 254 height 13
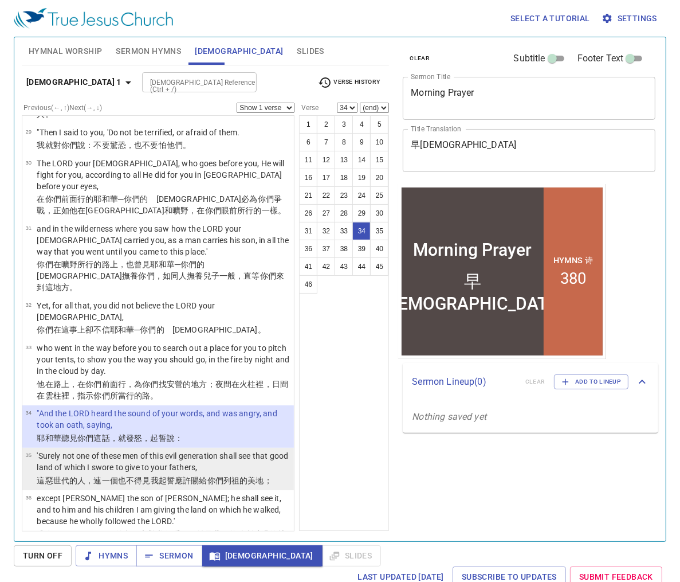
click at [204, 450] on p "'Surely not one of these men of this evil generation shall see that good land o…" at bounding box center [164, 461] width 254 height 23
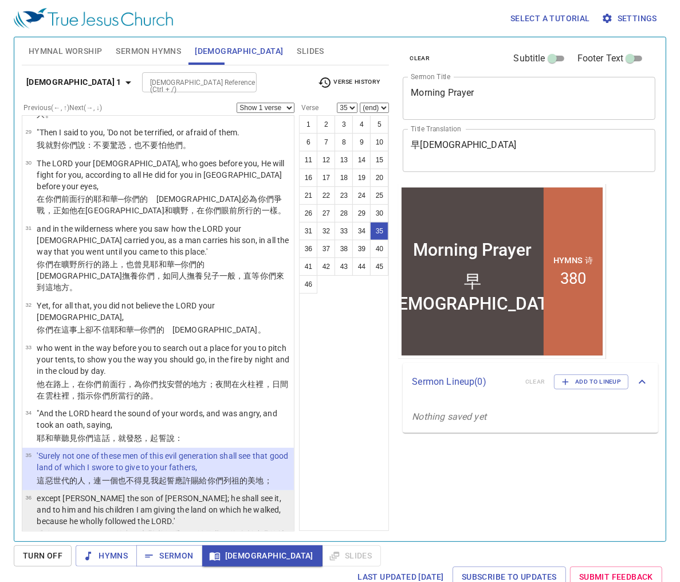
click at [179, 530] on wh7200 "，並且我要將他所 踏過 的地 賜 給他和他的子孫 ，因為他專心 跟從 我 。" at bounding box center [160, 540] width 247 height 21
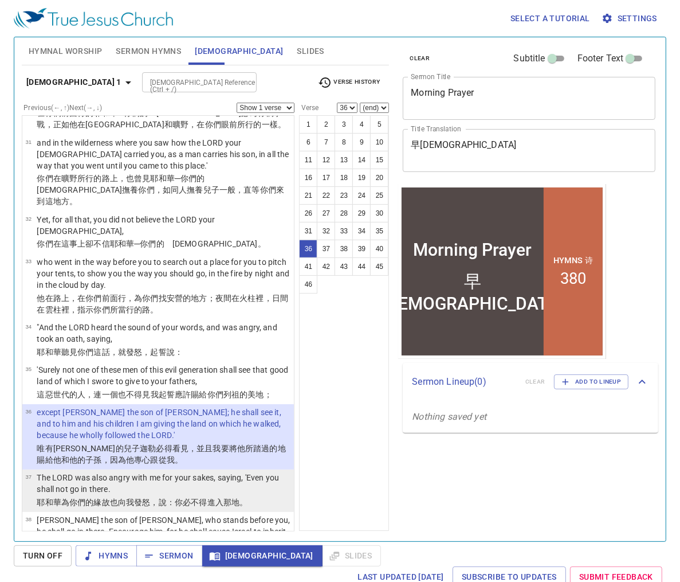
scroll to position [1953, 0]
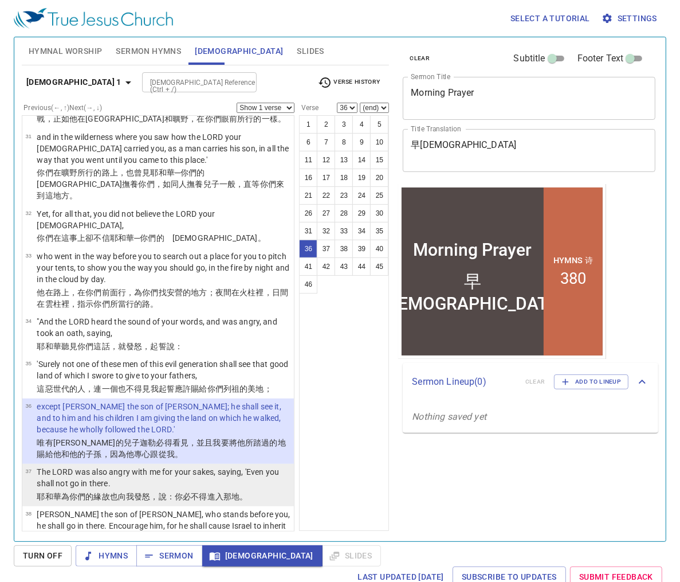
click at [202, 492] on wh559 "：你必不得進入 那地 。" at bounding box center [207, 496] width 81 height 9
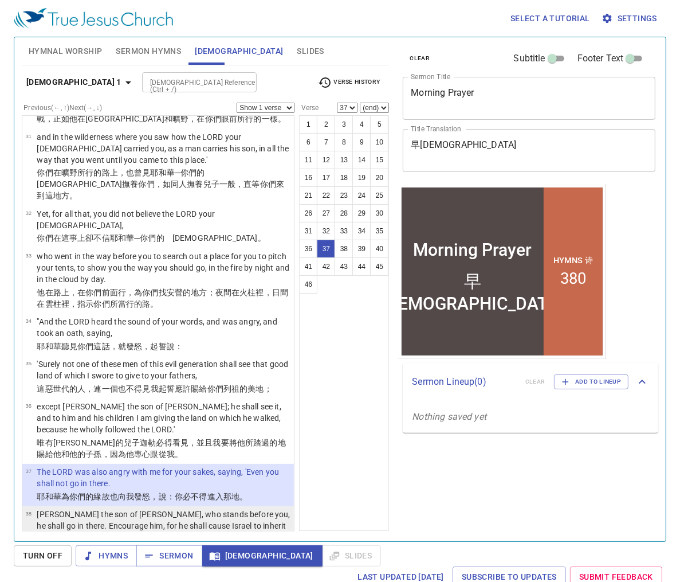
click at [183, 508] on p "[PERSON_NAME] the son of [PERSON_NAME], who stands before you, he shall go in t…" at bounding box center [164, 525] width 254 height 34
select select "38"
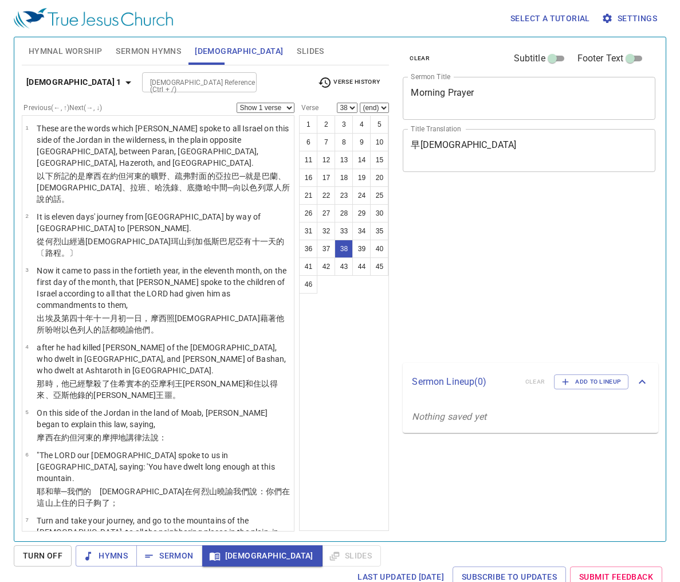
select select "38"
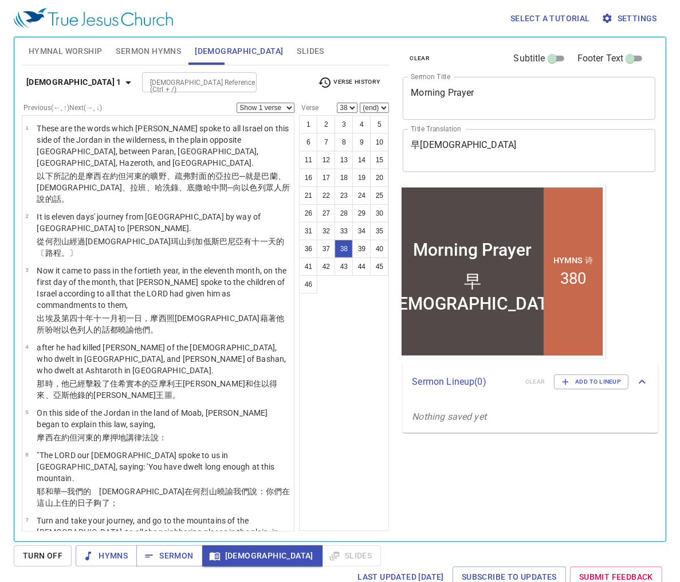
scroll to position [1953, 0]
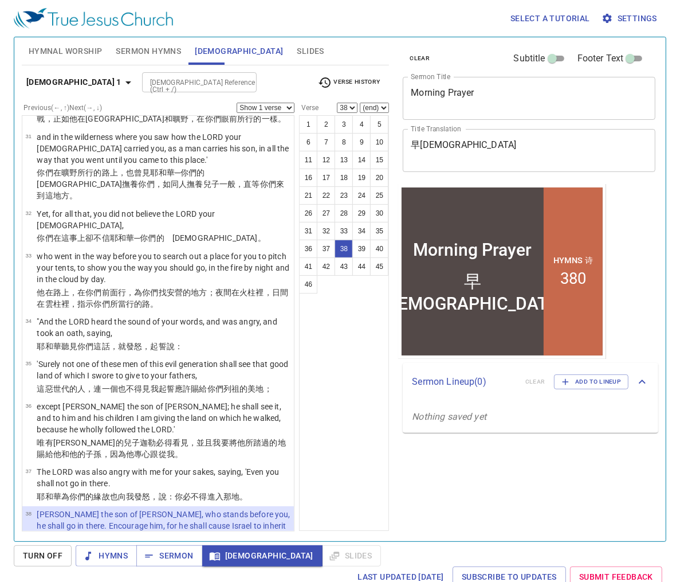
click at [265, 76] on div "Bible Reference (Ctrl + /) Bible Reference (Ctrl + /)" at bounding box center [225, 82] width 167 height 20
click at [157, 60] on button "Sermon Hymns" at bounding box center [148, 51] width 79 height 28
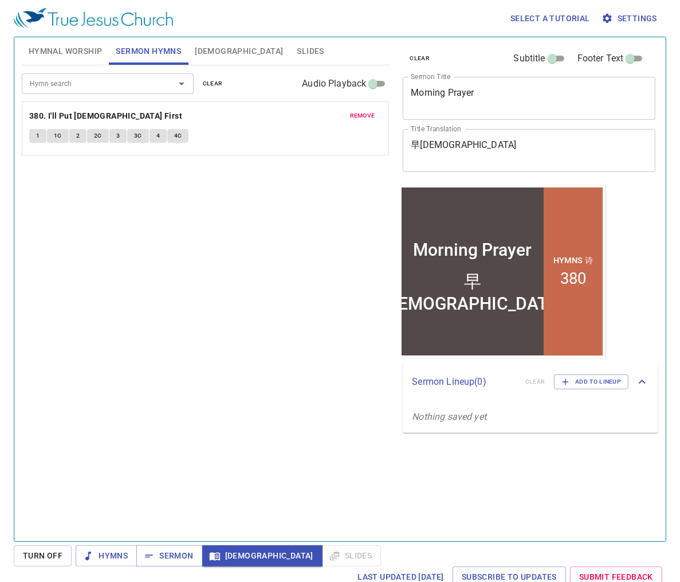
click at [69, 57] on span "Hymnal Worship" at bounding box center [66, 51] width 74 height 14
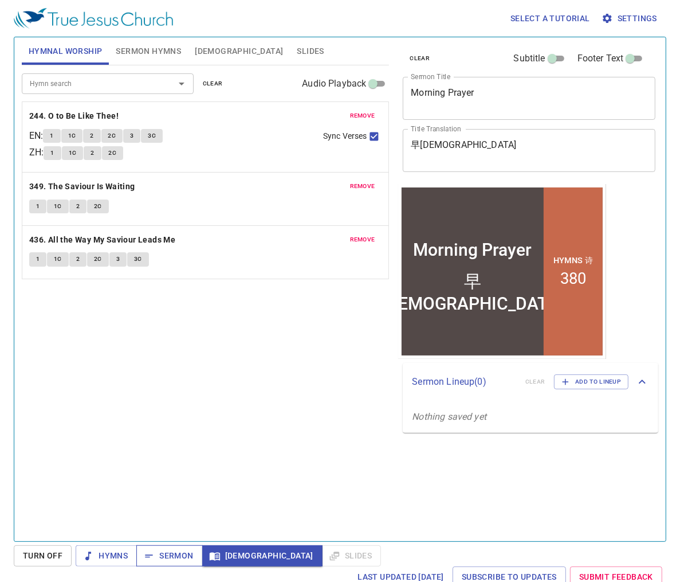
drag, startPoint x: 174, startPoint y: 561, endPoint x: 172, endPoint y: 555, distance: 6.0
click at [174, 561] on span "Sermon" at bounding box center [170, 556] width 48 height 14
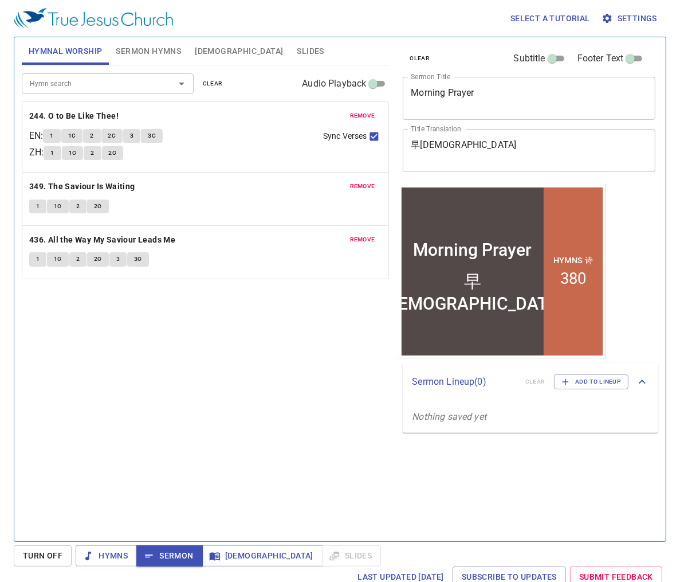
click at [142, 51] on span "Sermon Hymns" at bounding box center [148, 51] width 65 height 14
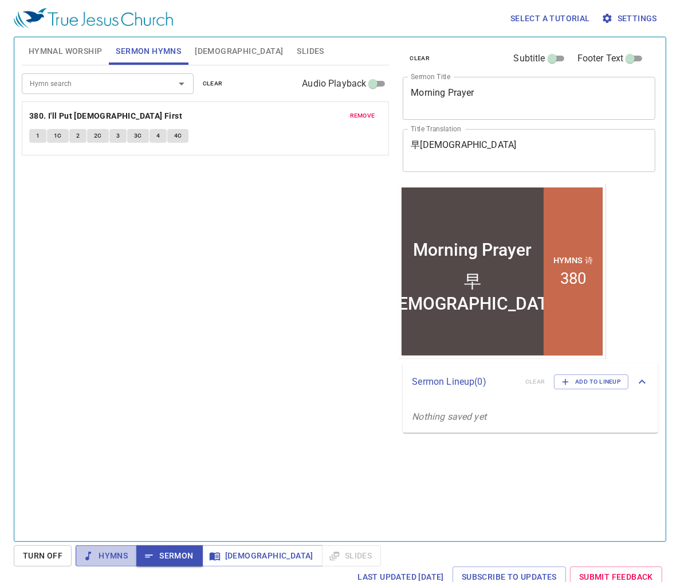
click at [105, 553] on span "Hymns" at bounding box center [106, 556] width 43 height 14
click at [78, 51] on span "Hymnal Worship" at bounding box center [66, 51] width 74 height 14
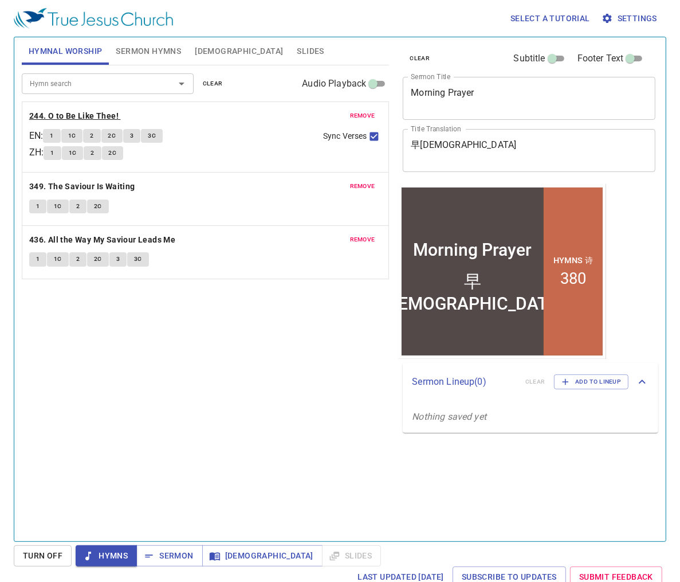
click at [61, 115] on b "244. O to Be Like Thee!" at bounding box center [73, 116] width 89 height 14
click at [135, 50] on span "Sermon Hymns" at bounding box center [148, 51] width 65 height 14
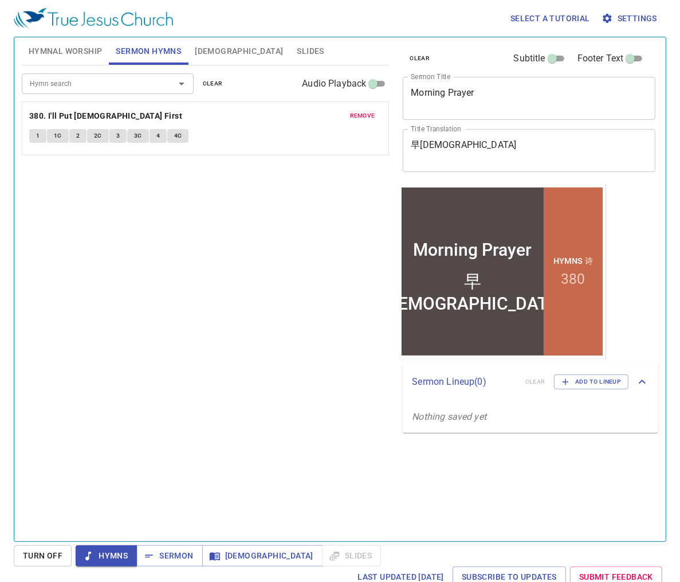
click at [94, 50] on span "Hymnal Worship" at bounding box center [66, 51] width 74 height 14
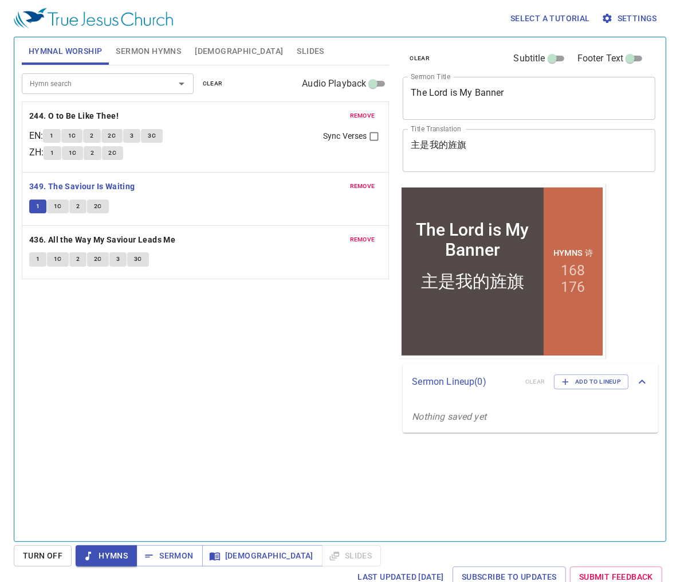
click at [54, 203] on span "1C" at bounding box center [58, 206] width 8 height 10
click at [63, 209] on button "1C" at bounding box center [58, 206] width 22 height 14
click at [55, 208] on span "1C" at bounding box center [58, 206] width 8 height 10
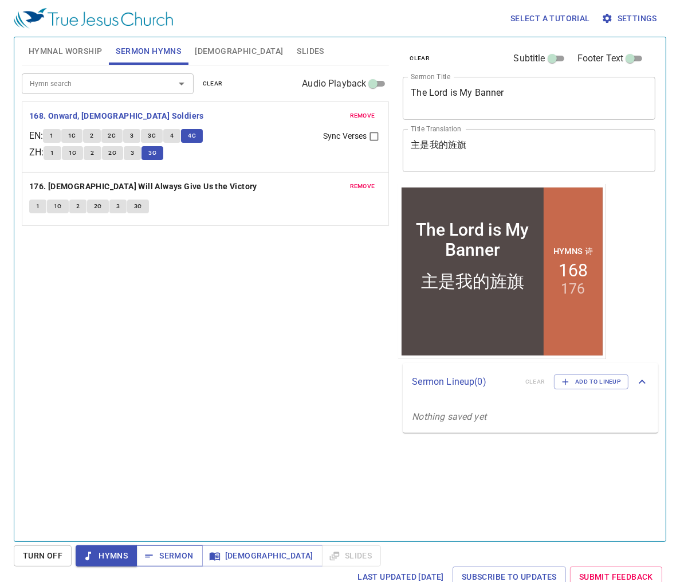
click at [178, 553] on span "Sermon" at bounding box center [170, 556] width 48 height 14
click at [174, 555] on span "Sermon" at bounding box center [170, 556] width 48 height 14
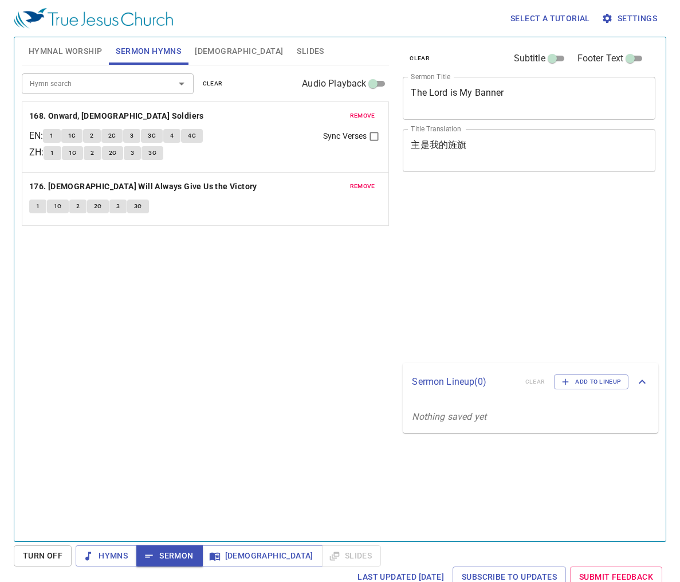
select select "38"
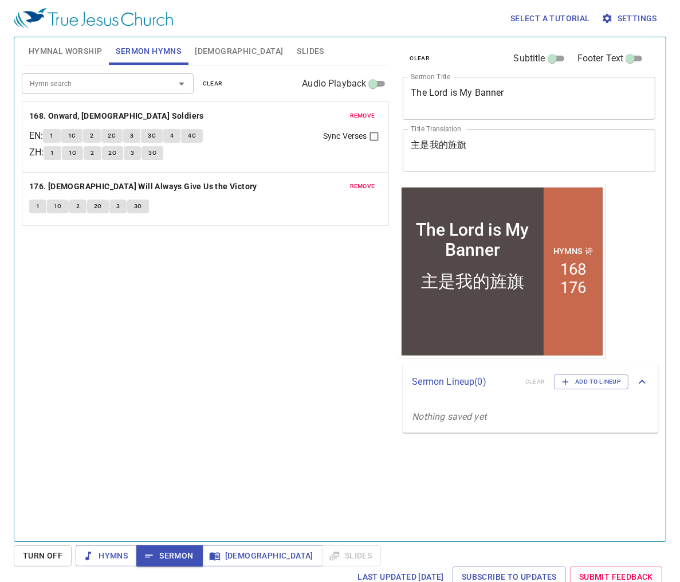
click at [201, 56] on span "[DEMOGRAPHIC_DATA]" at bounding box center [239, 51] width 88 height 14
click at [199, 57] on span "[DEMOGRAPHIC_DATA]" at bounding box center [239, 51] width 88 height 14
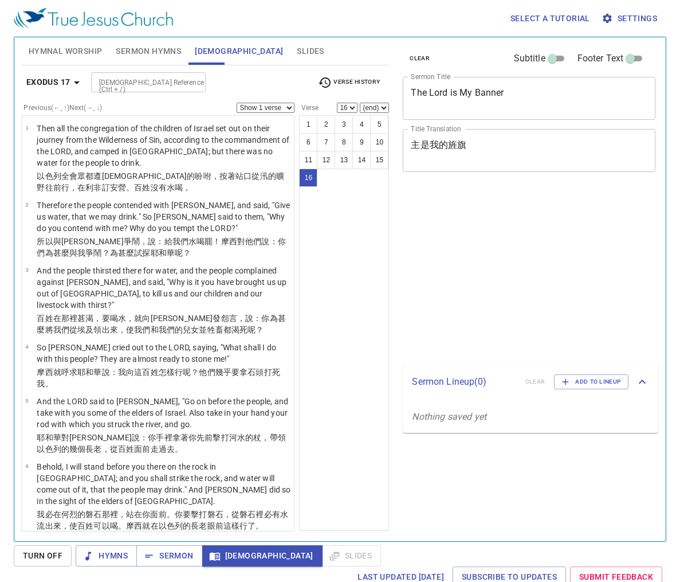
select select "16"
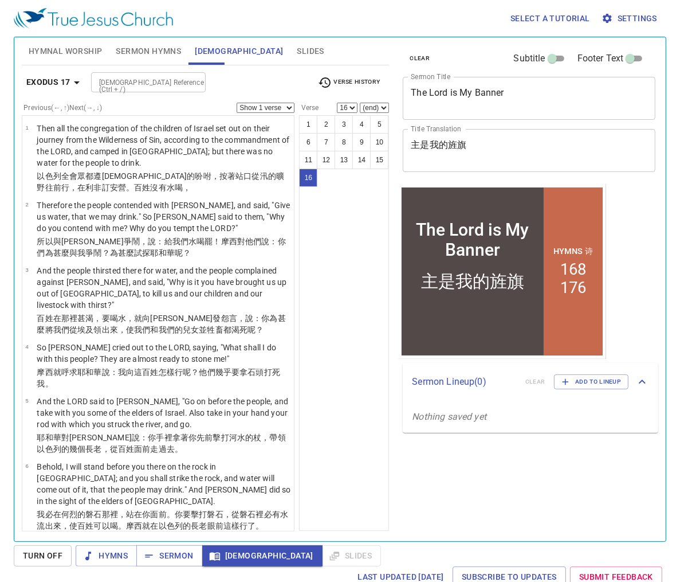
scroll to position [227, 0]
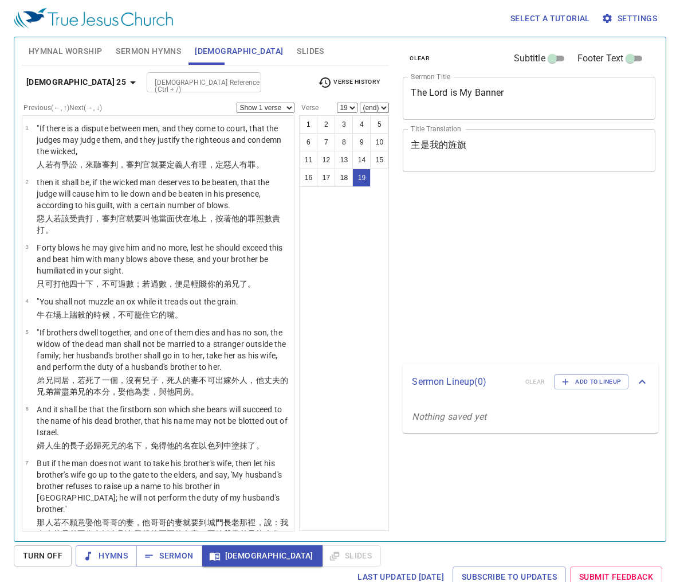
select select "19"
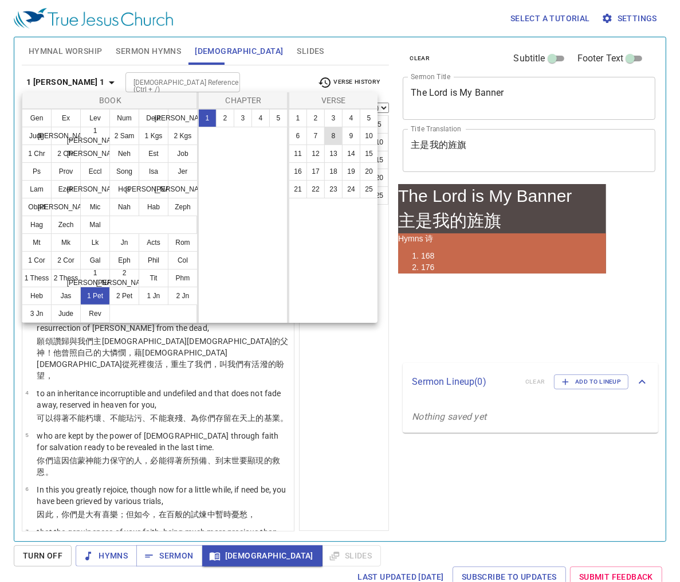
click at [273, 116] on button "5" at bounding box center [278, 118] width 18 height 18
click at [277, 118] on button "5" at bounding box center [278, 118] width 18 height 18
click at [277, 117] on button "5" at bounding box center [278, 118] width 18 height 18
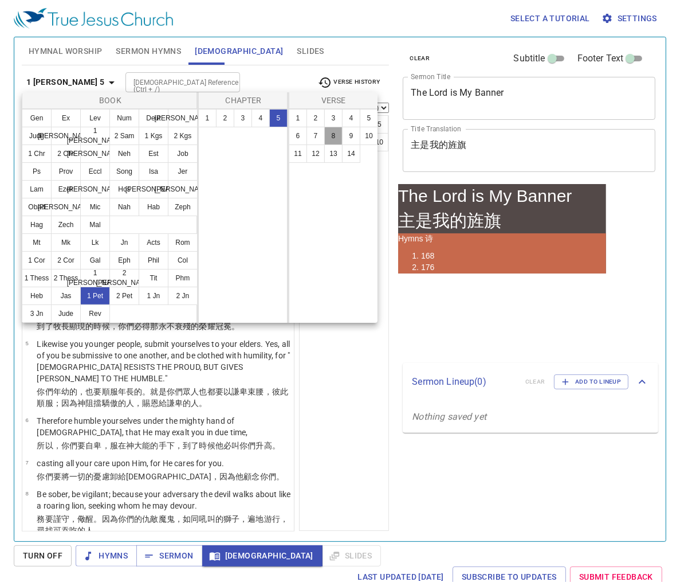
select select "1"
click at [331, 135] on button "8" at bounding box center [333, 136] width 18 height 18
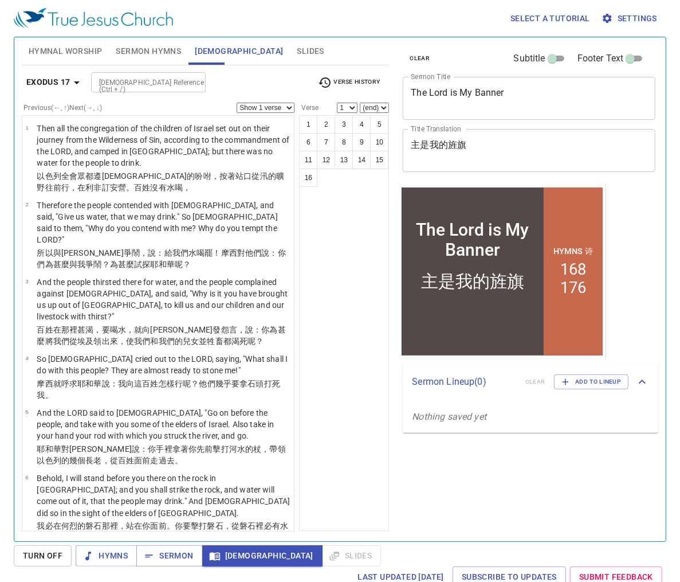
scroll to position [367, 0]
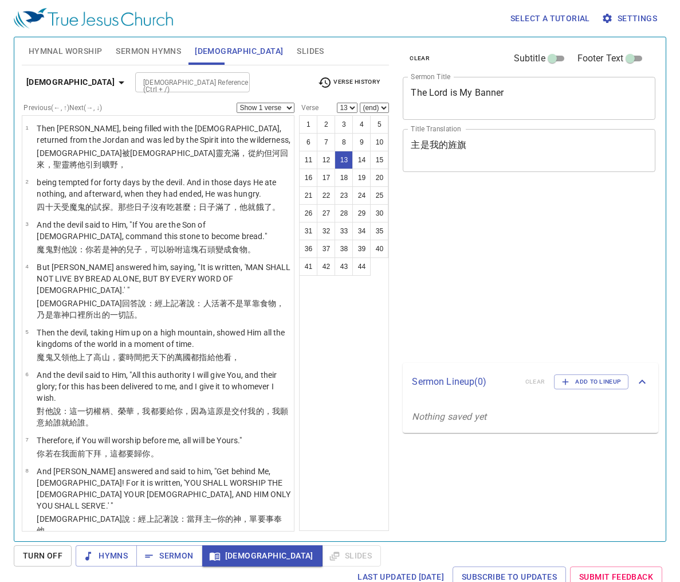
select select "13"
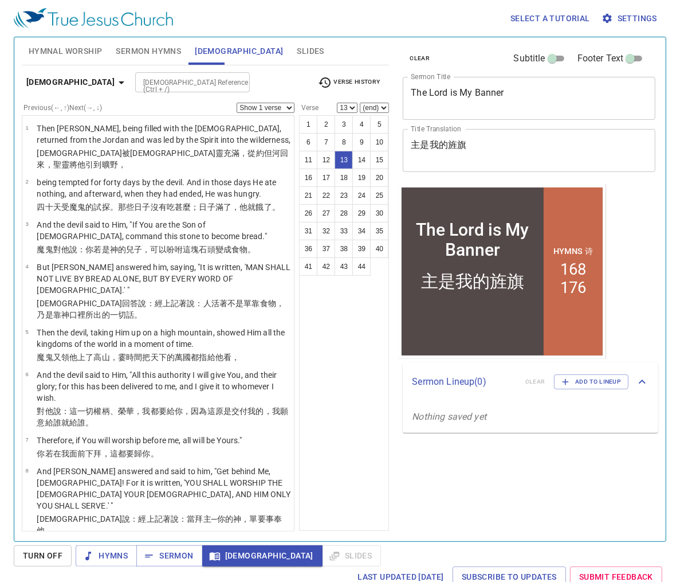
click at [341, 79] on span "Verse History" at bounding box center [349, 83] width 62 height 14
click at [349, 83] on li "Lk 4:13" at bounding box center [333, 82] width 43 height 10
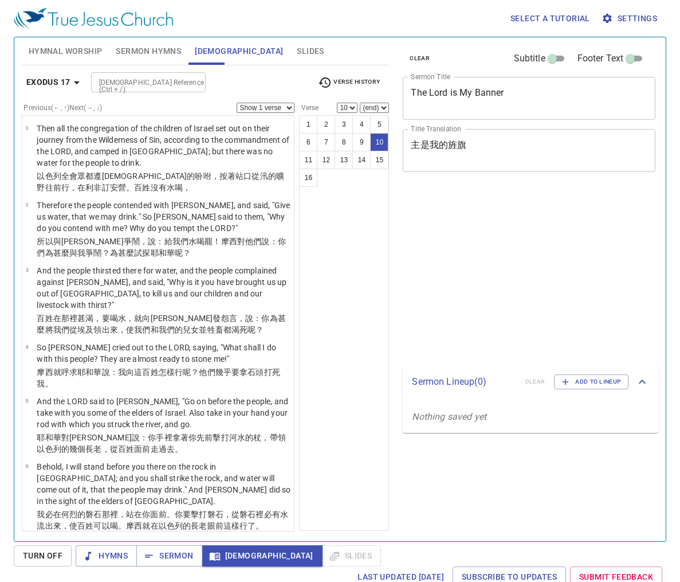
select select "10"
select select "12"
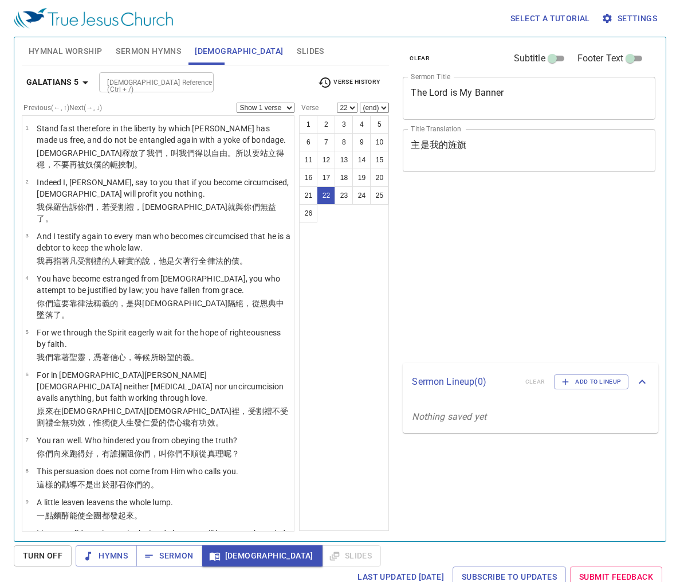
select select "22"
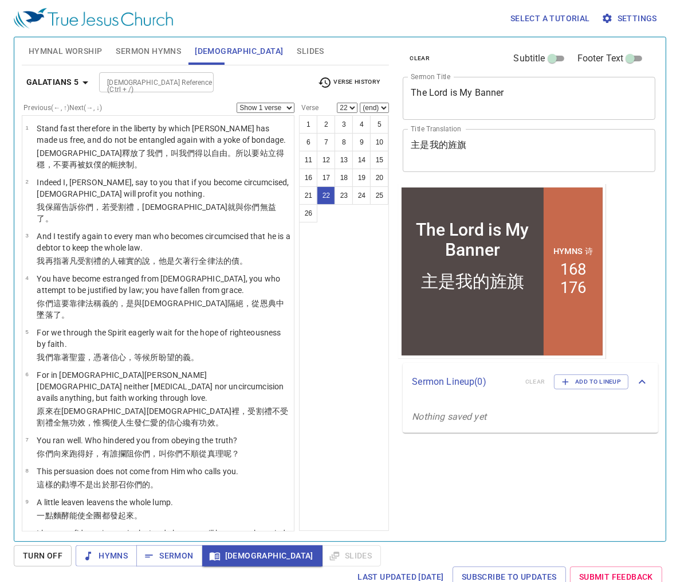
scroll to position [766, 0]
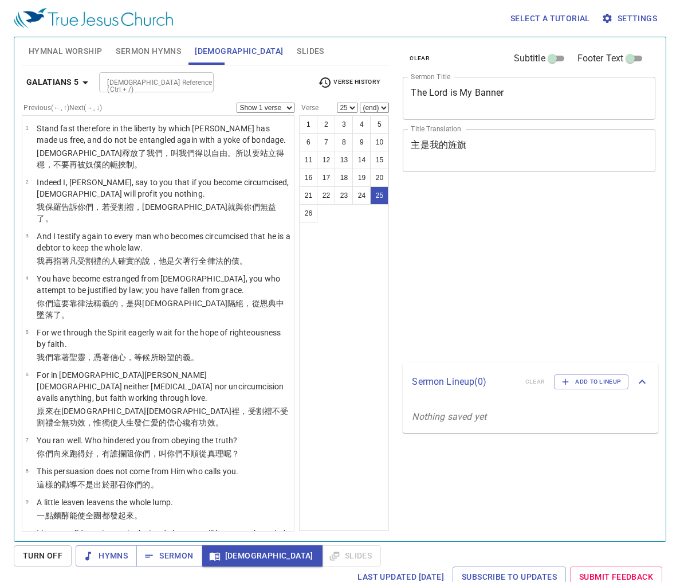
select select "25"
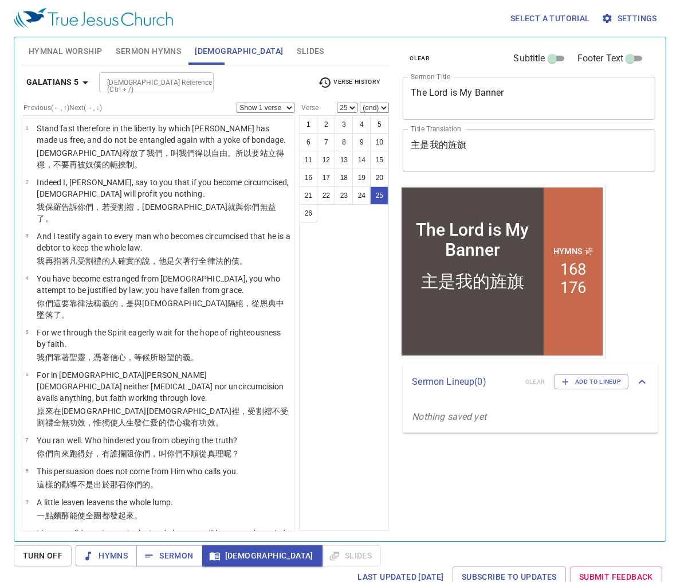
scroll to position [766, 0]
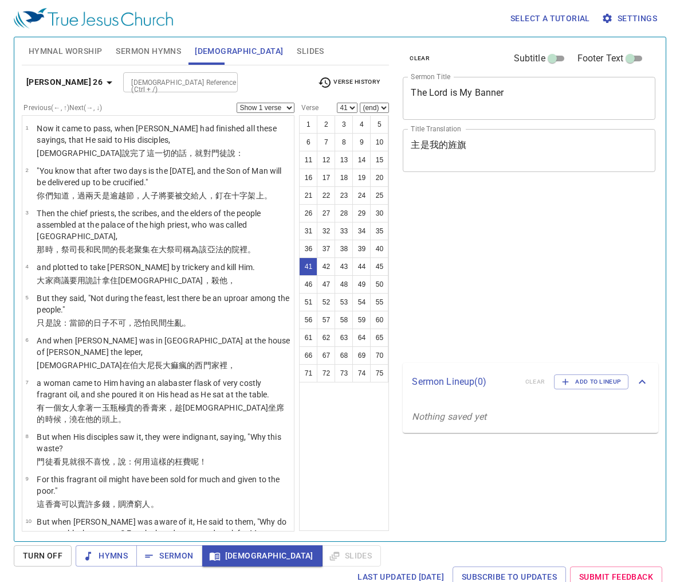
select select "41"
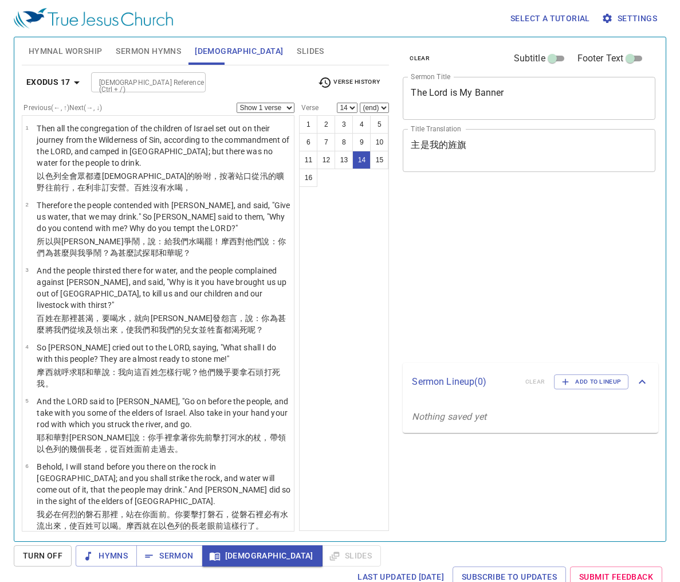
select select "14"
select select "16"
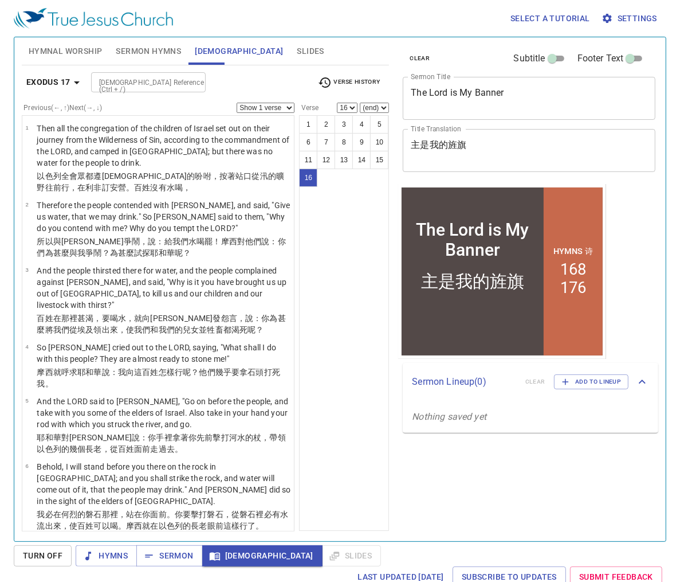
scroll to position [548, 0]
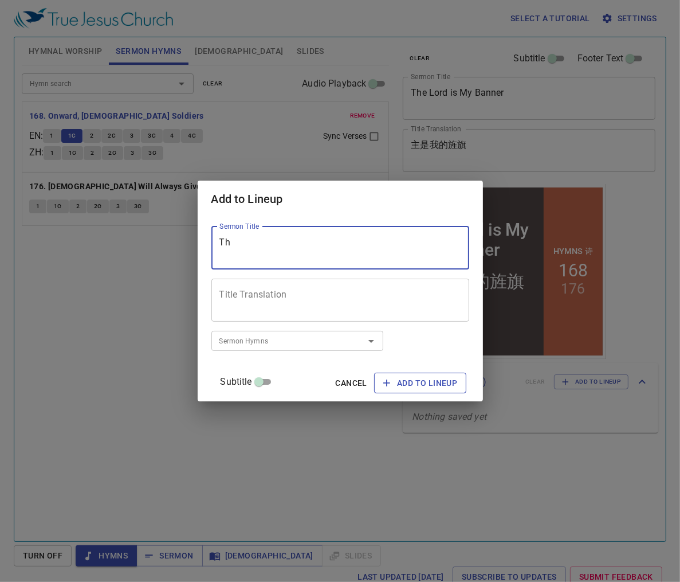
type textarea "Th"
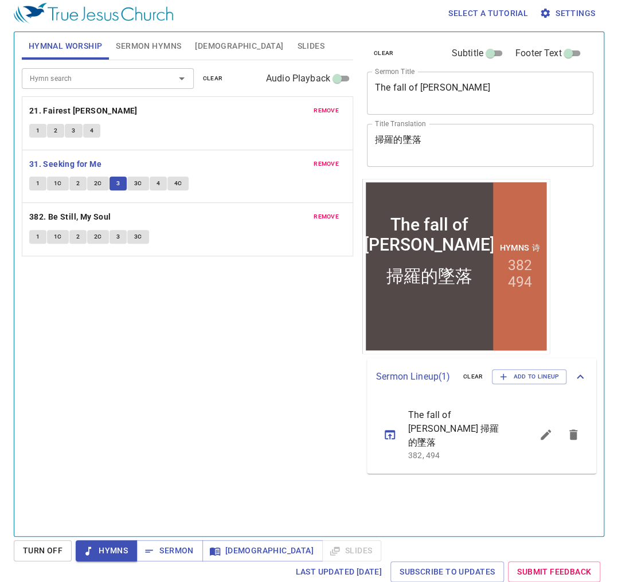
scroll to position [5, 0]
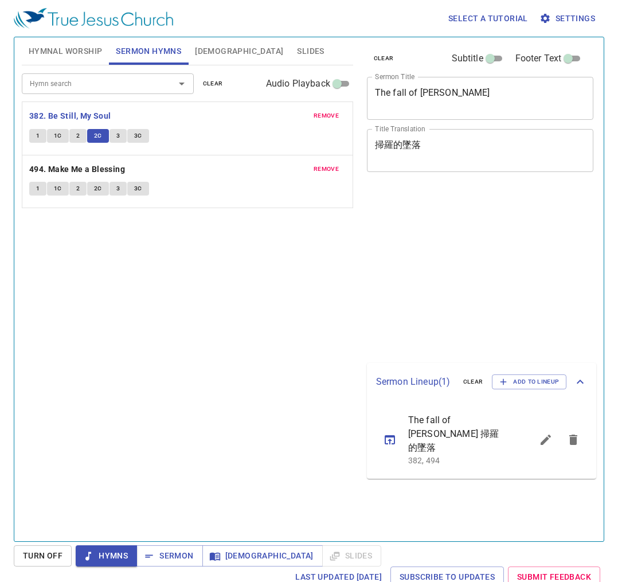
scroll to position [5, 0]
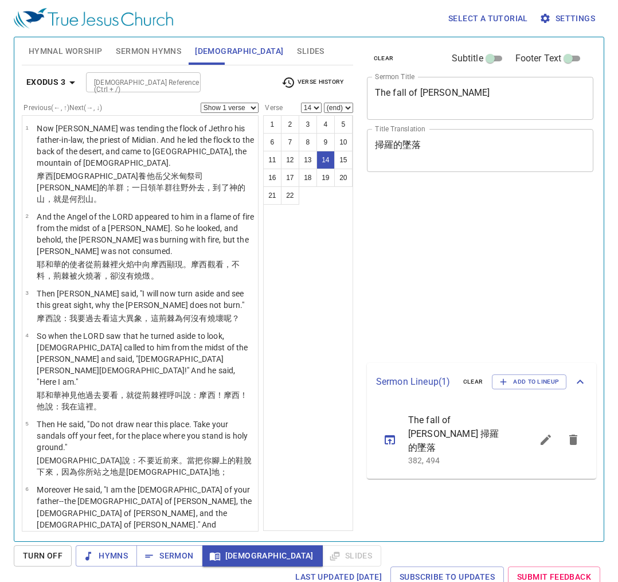
select select "14"
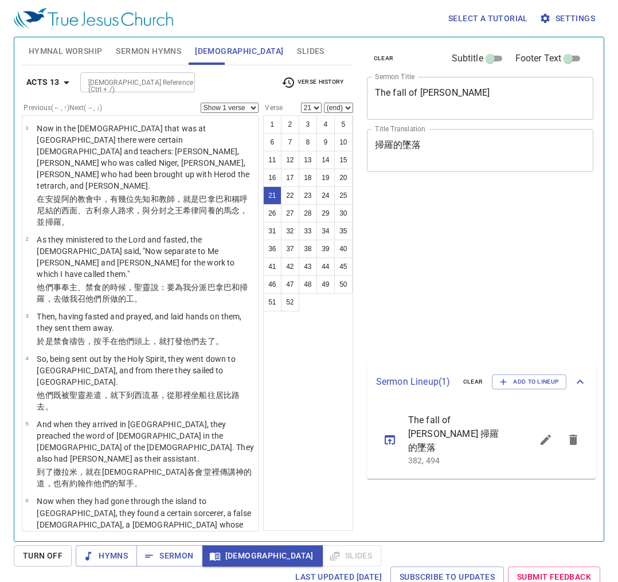
select select "21"
select select "22"
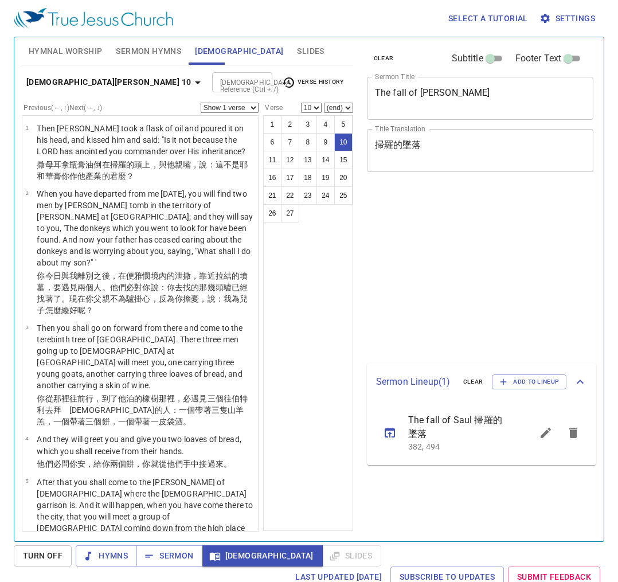
select select "10"
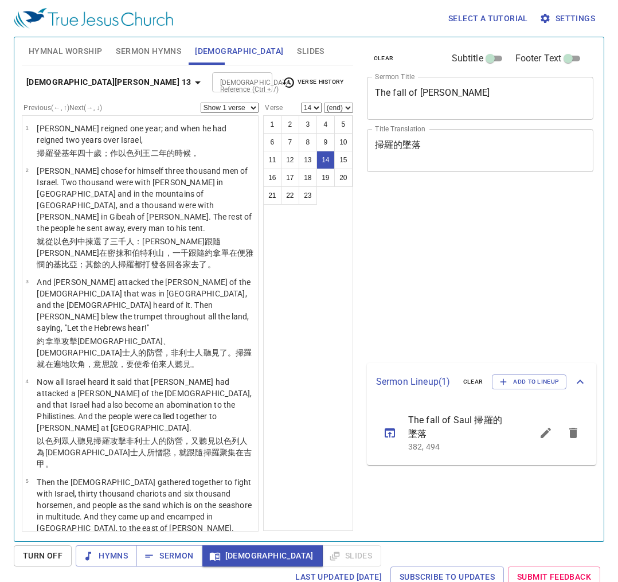
select select "14"
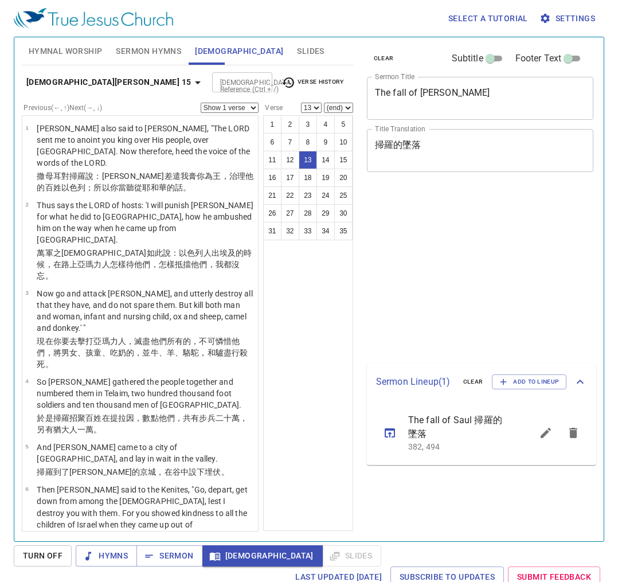
select select "13"
select select "30"
select select "11"
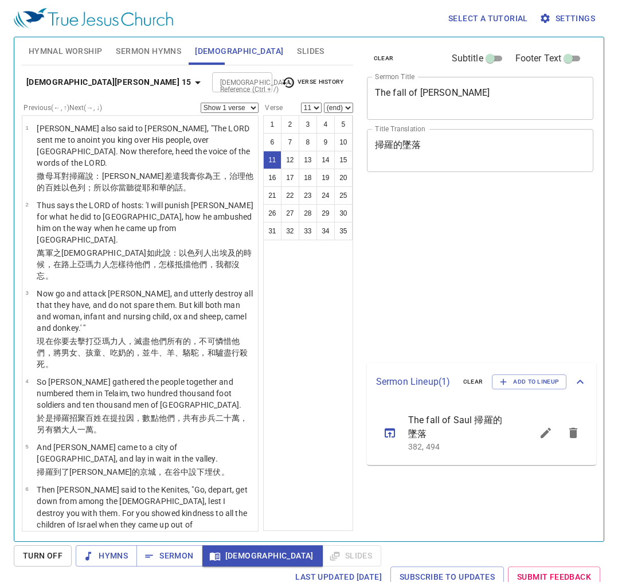
scroll to position [5, 0]
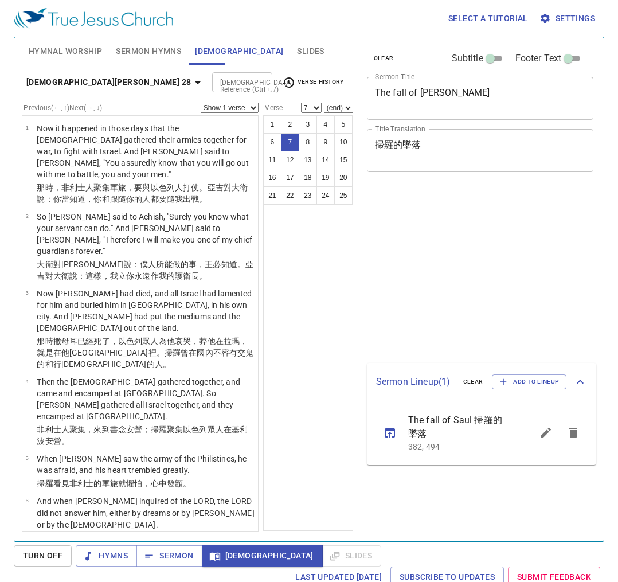
select select "7"
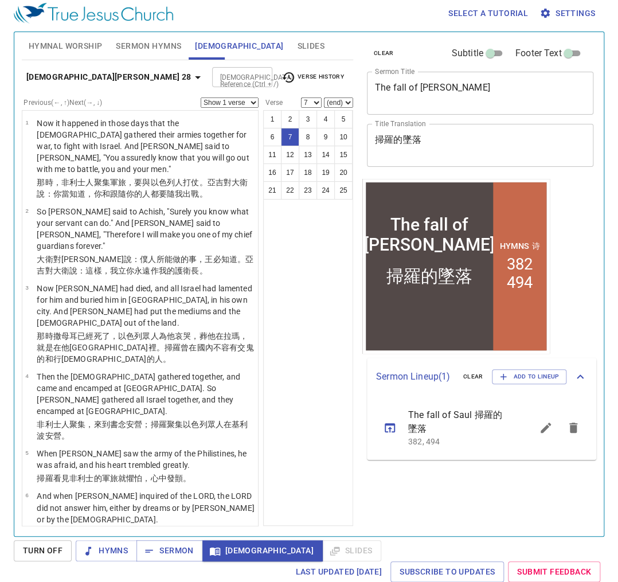
scroll to position [869, 0]
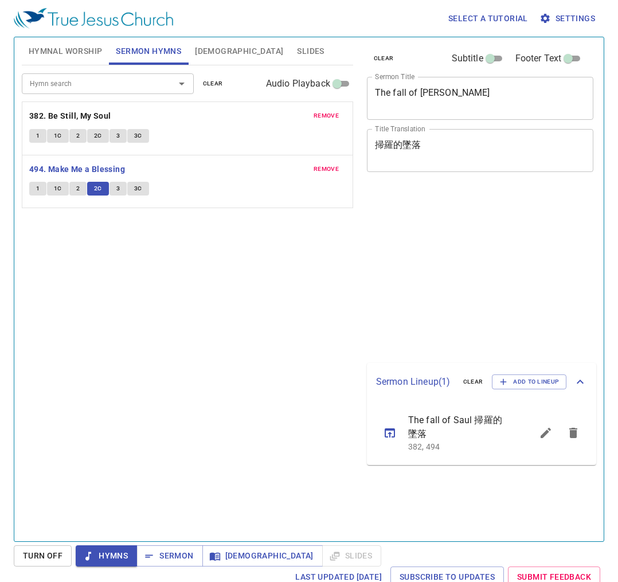
scroll to position [5, 0]
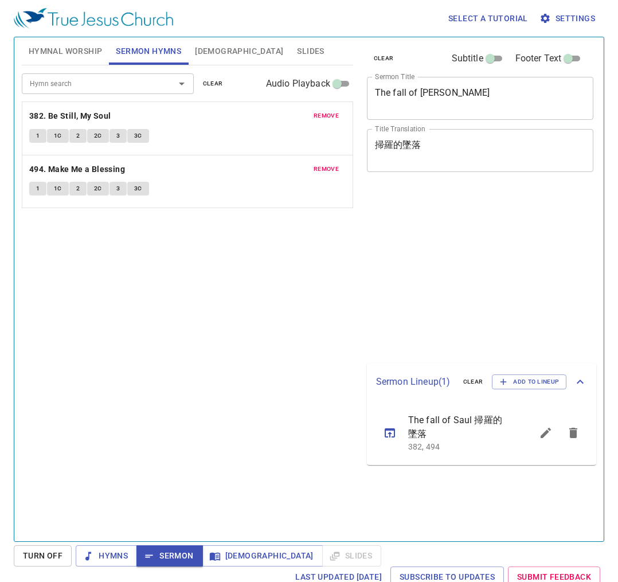
scroll to position [5, 0]
